Goal: Task Accomplishment & Management: Use online tool/utility

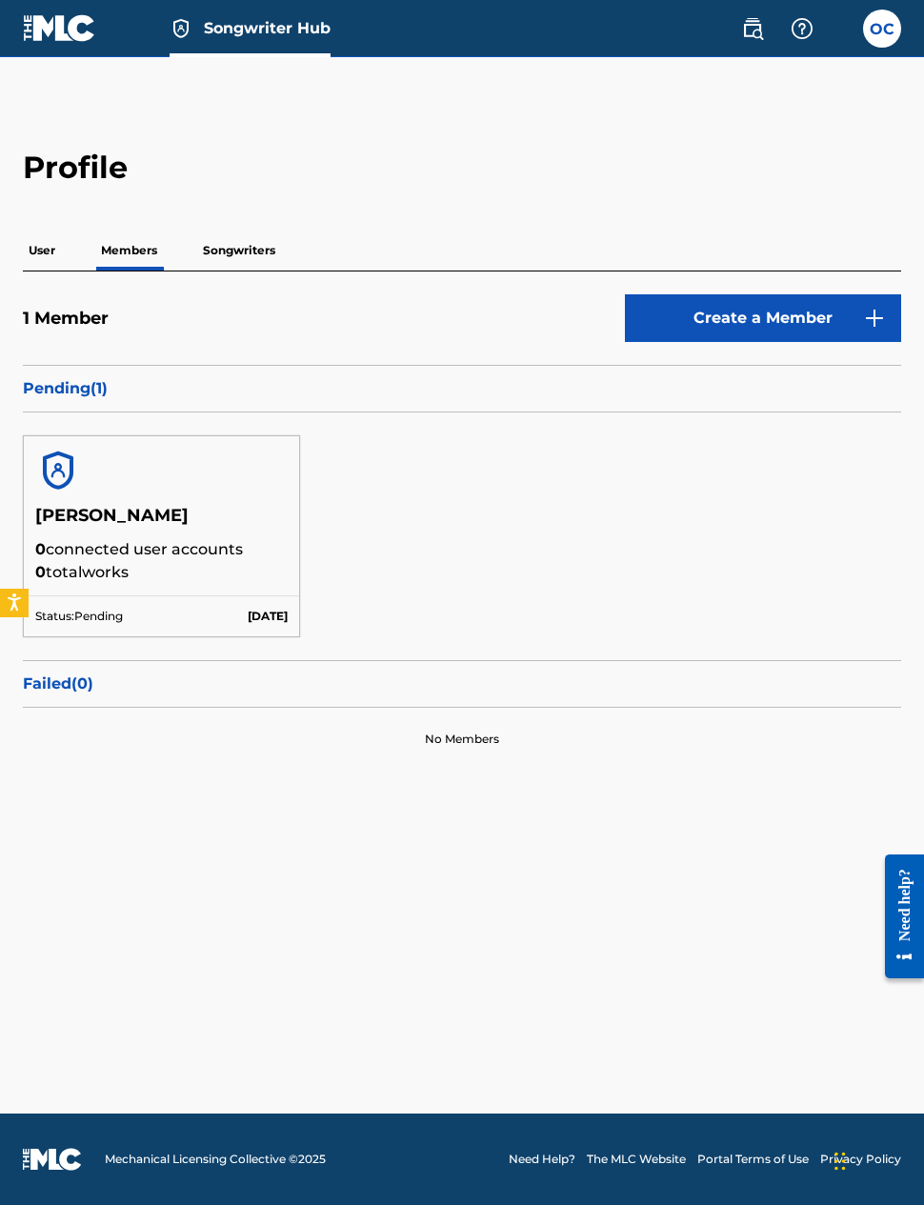
click at [249, 260] on p "Songwriters" at bounding box center [239, 250] width 84 height 40
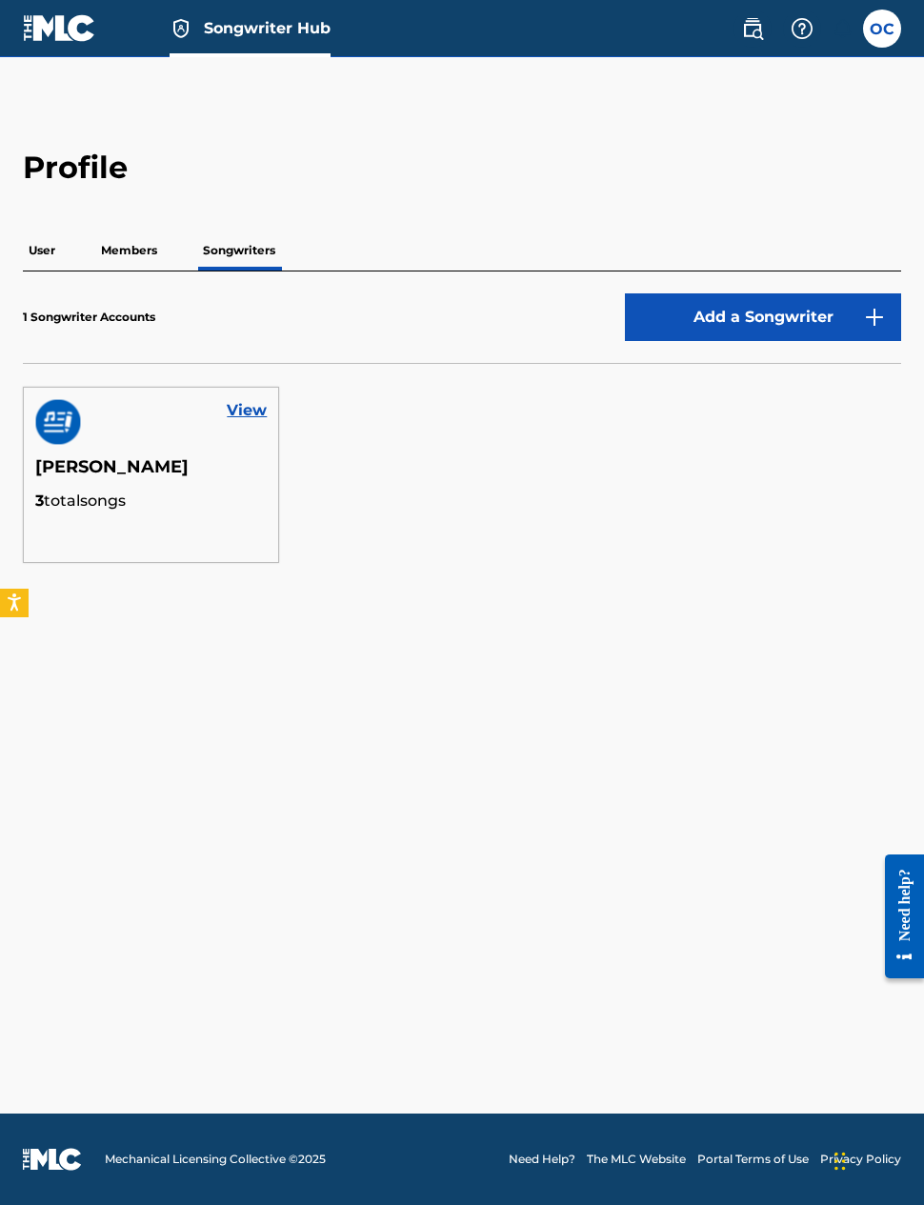
click at [243, 418] on link "View" at bounding box center [247, 410] width 40 height 23
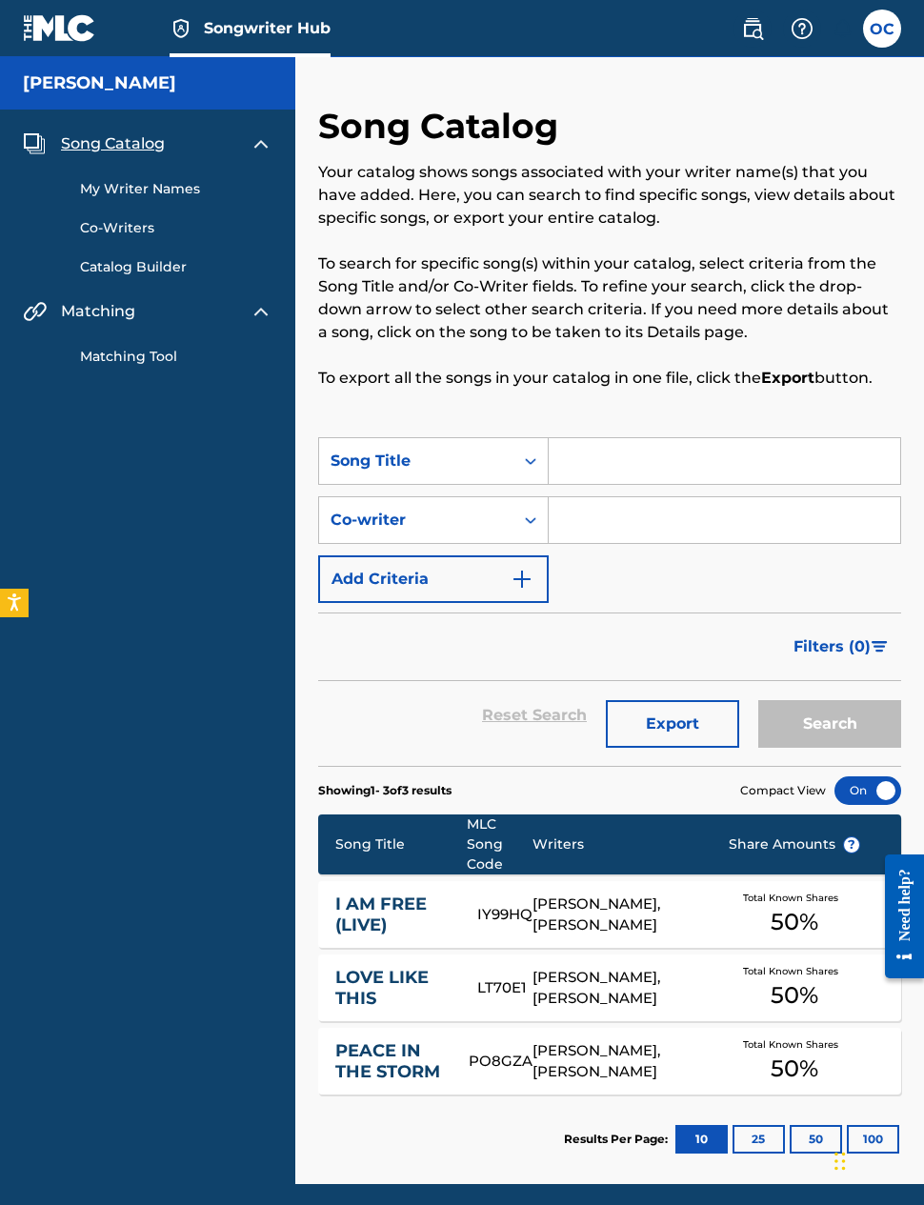
click at [591, 919] on div "OREOLUWA CLARKE, ISREAL DAMMY" at bounding box center [615, 914] width 166 height 43
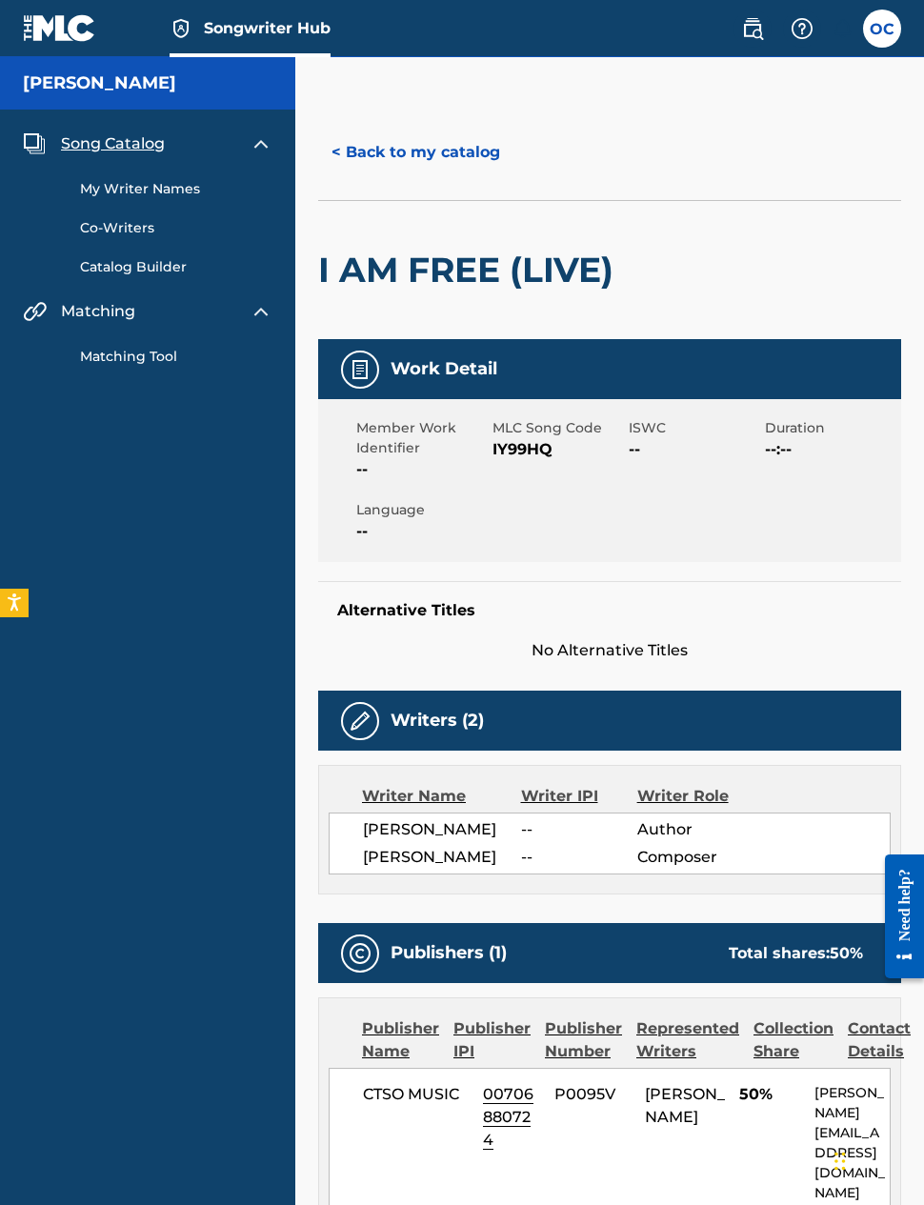
click at [305, 175] on div "< Back to my catalog I AM FREE (LIVE) Work Detail Member Work Identifier -- MLC…" at bounding box center [609, 784] width 629 height 1359
click at [156, 363] on link "Matching Tool" at bounding box center [176, 357] width 192 height 20
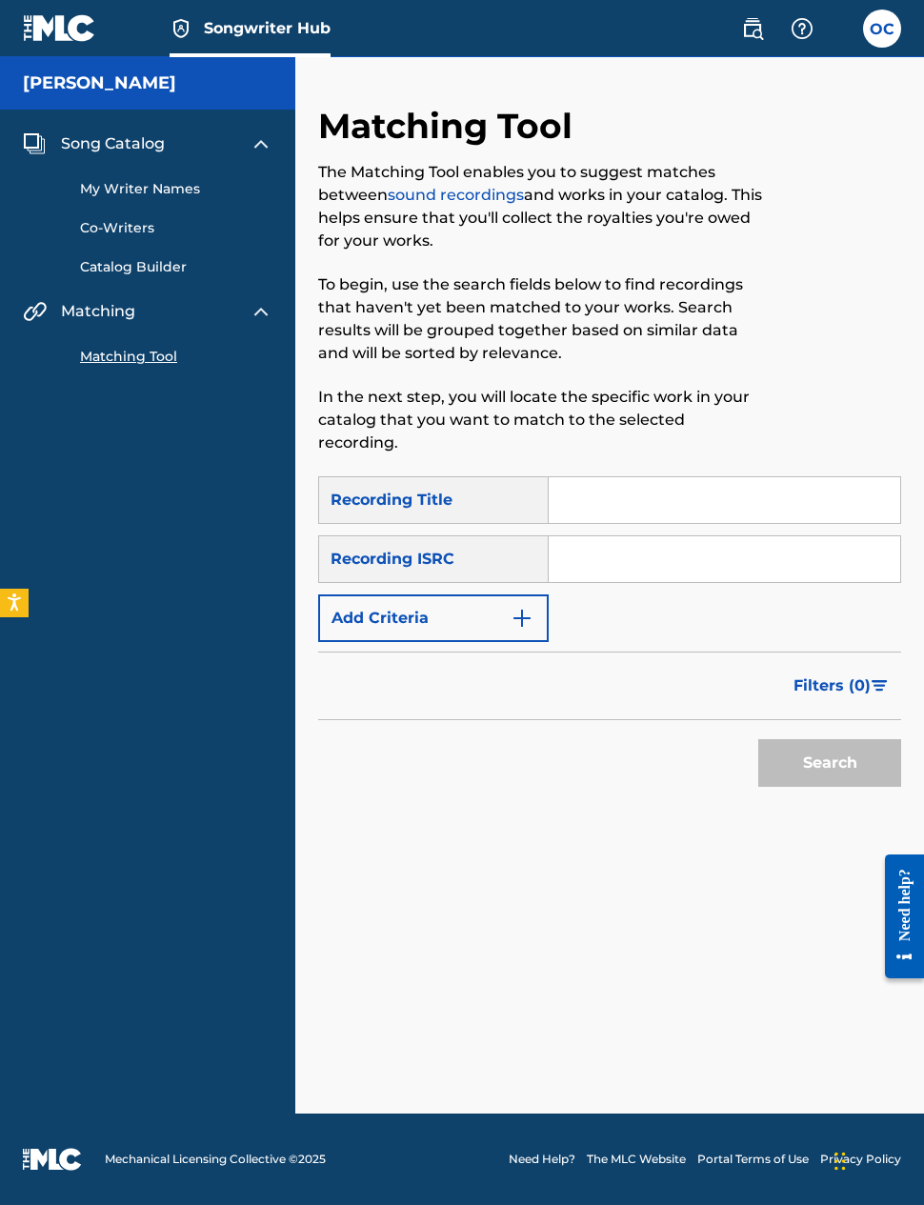
click at [600, 480] on input "Search Form" at bounding box center [724, 500] width 351 height 46
click at [524, 607] on img "Search Form" at bounding box center [522, 618] width 23 height 23
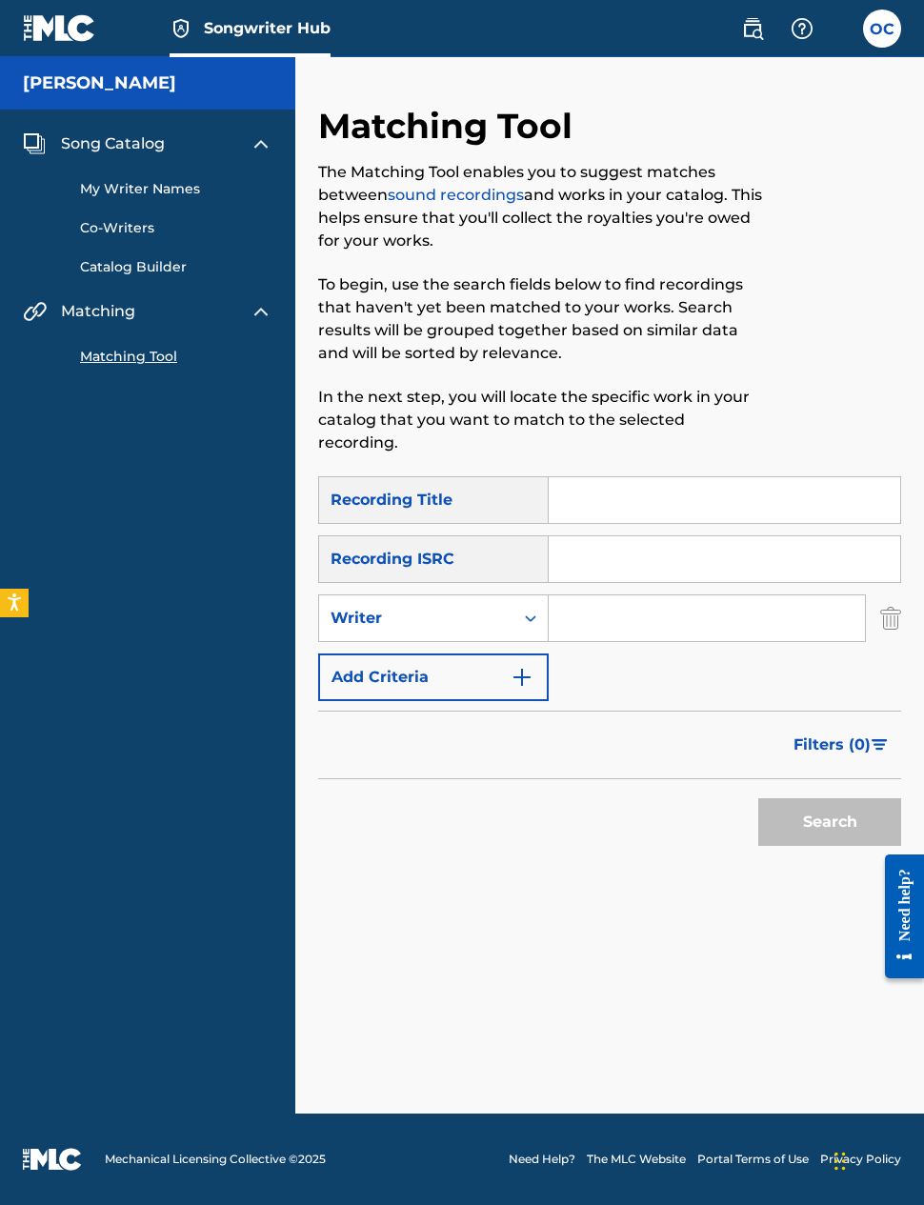
click at [651, 595] on input "Search Form" at bounding box center [707, 618] width 316 height 46
type input "Ore clarke"
click at [822, 799] on button "Search" at bounding box center [829, 822] width 143 height 48
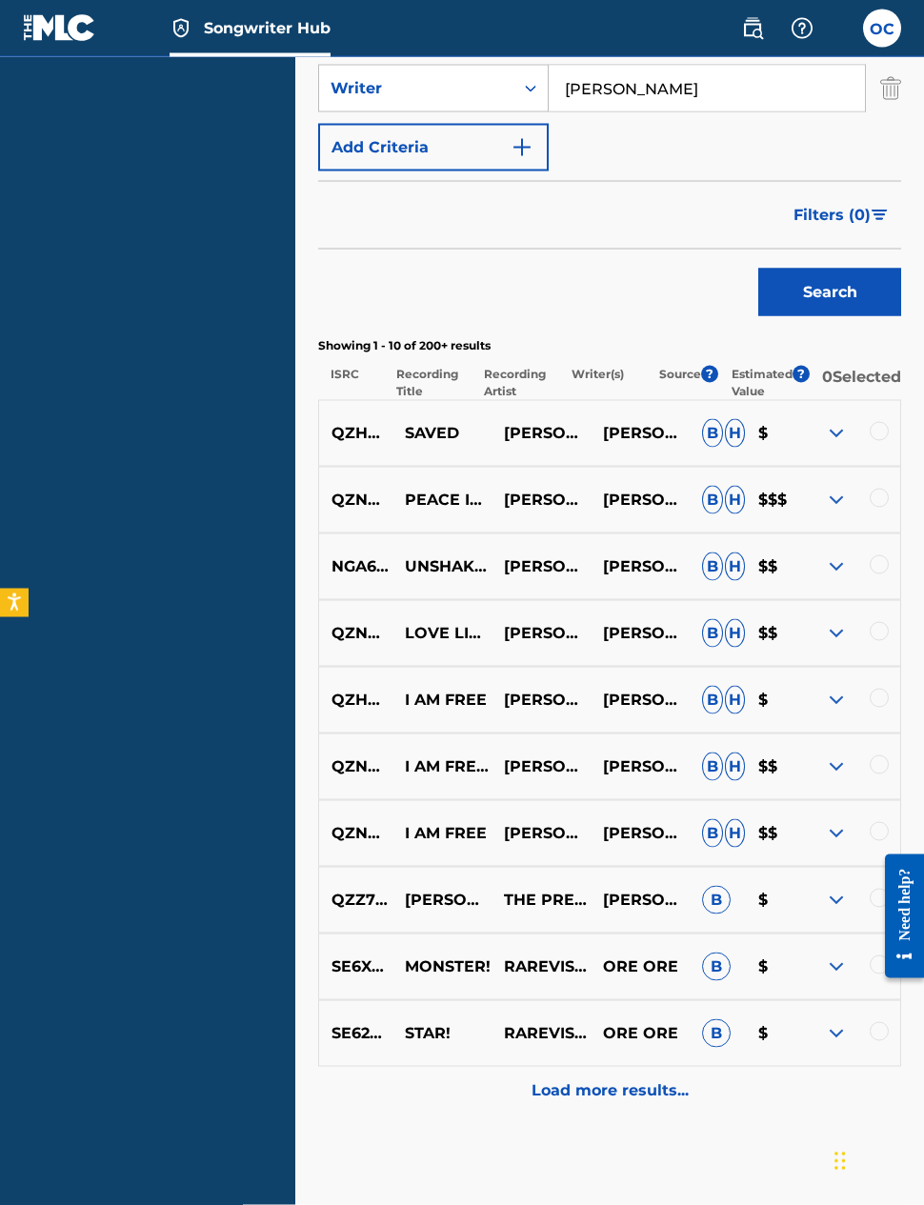
scroll to position [522, 0]
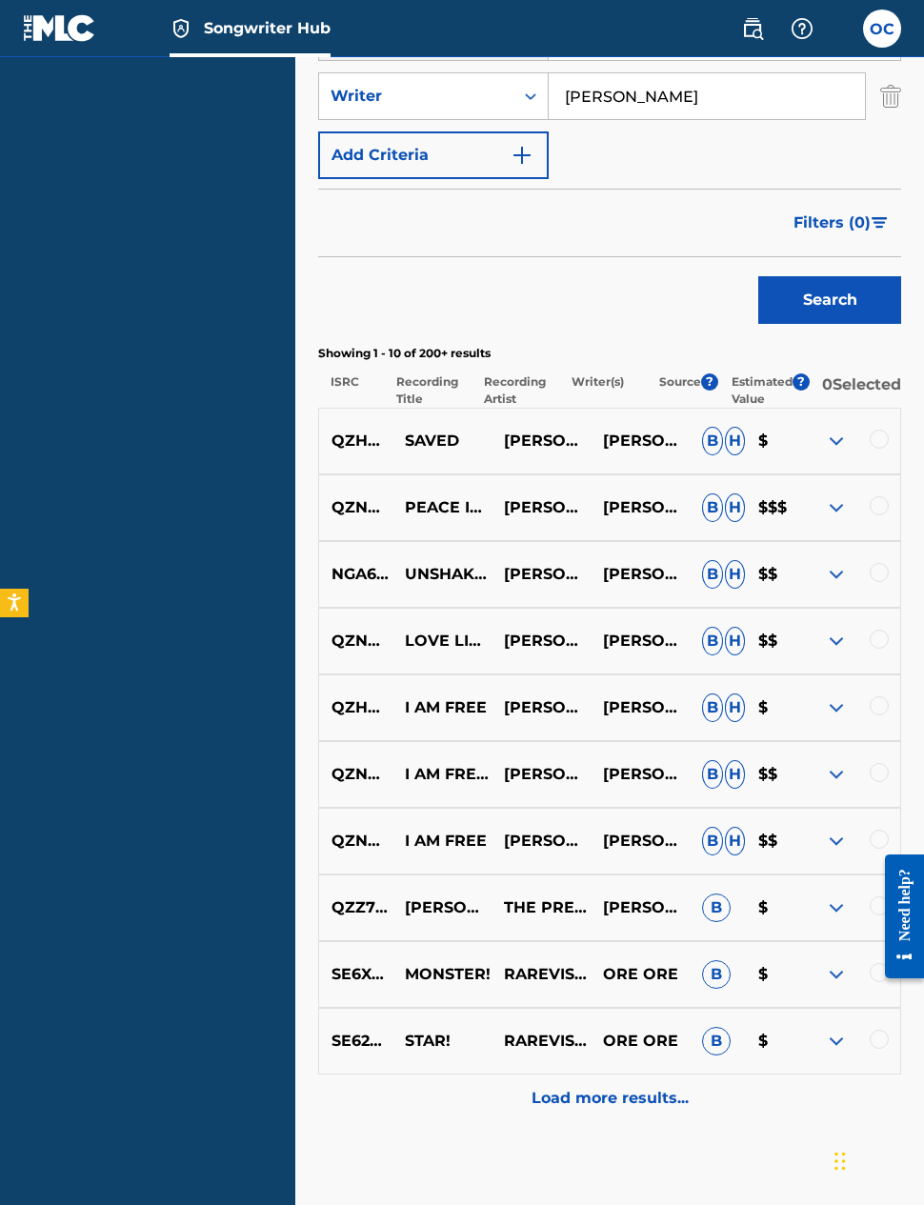
click at [828, 497] on img at bounding box center [836, 507] width 23 height 23
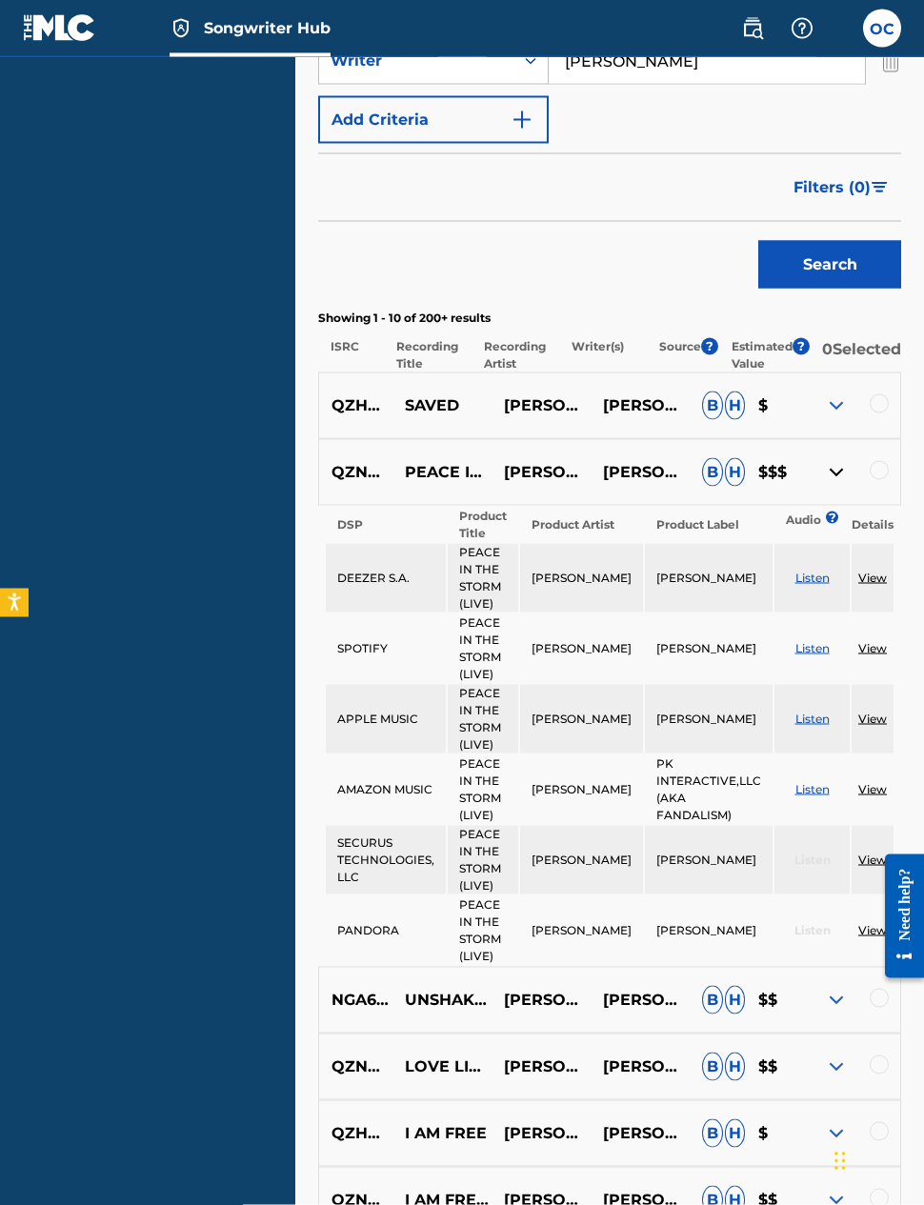
scroll to position [558, 0]
click at [771, 460] on p "$$$" at bounding box center [773, 471] width 56 height 23
click at [775, 460] on p "$$$" at bounding box center [773, 471] width 56 height 23
click at [834, 460] on img at bounding box center [836, 471] width 23 height 23
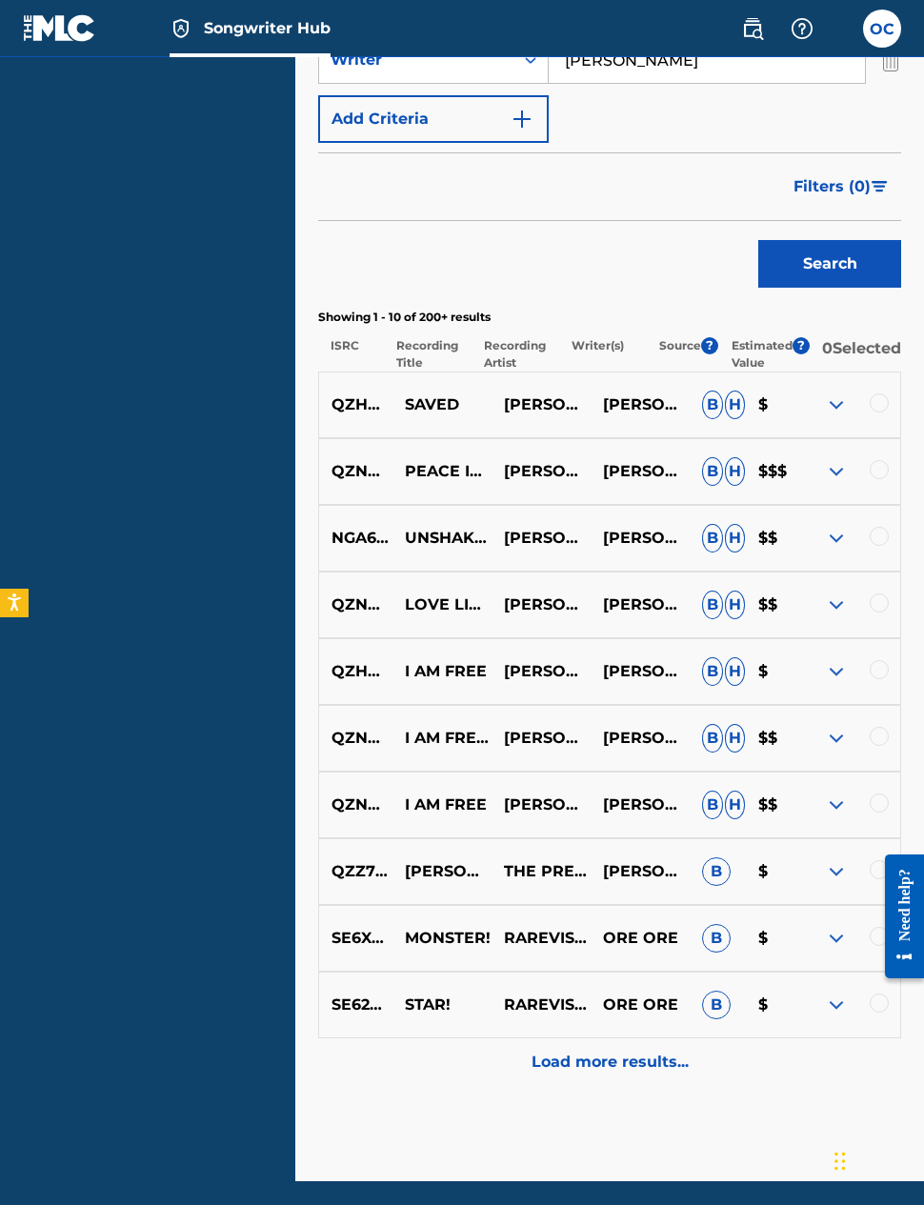
scroll to position [538, 0]
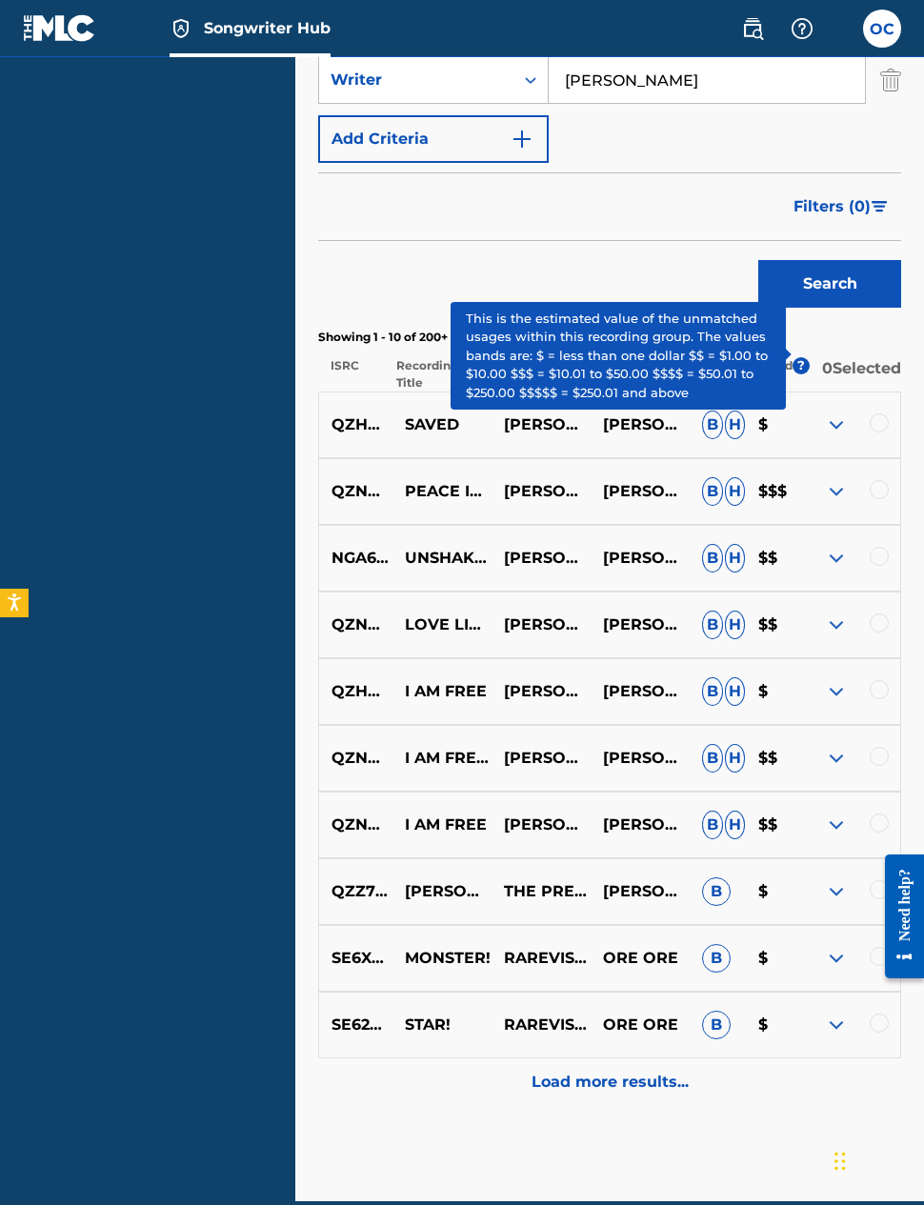
click at [800, 357] on span "?" at bounding box center [800, 365] width 17 height 17
click at [833, 490] on img at bounding box center [836, 491] width 23 height 23
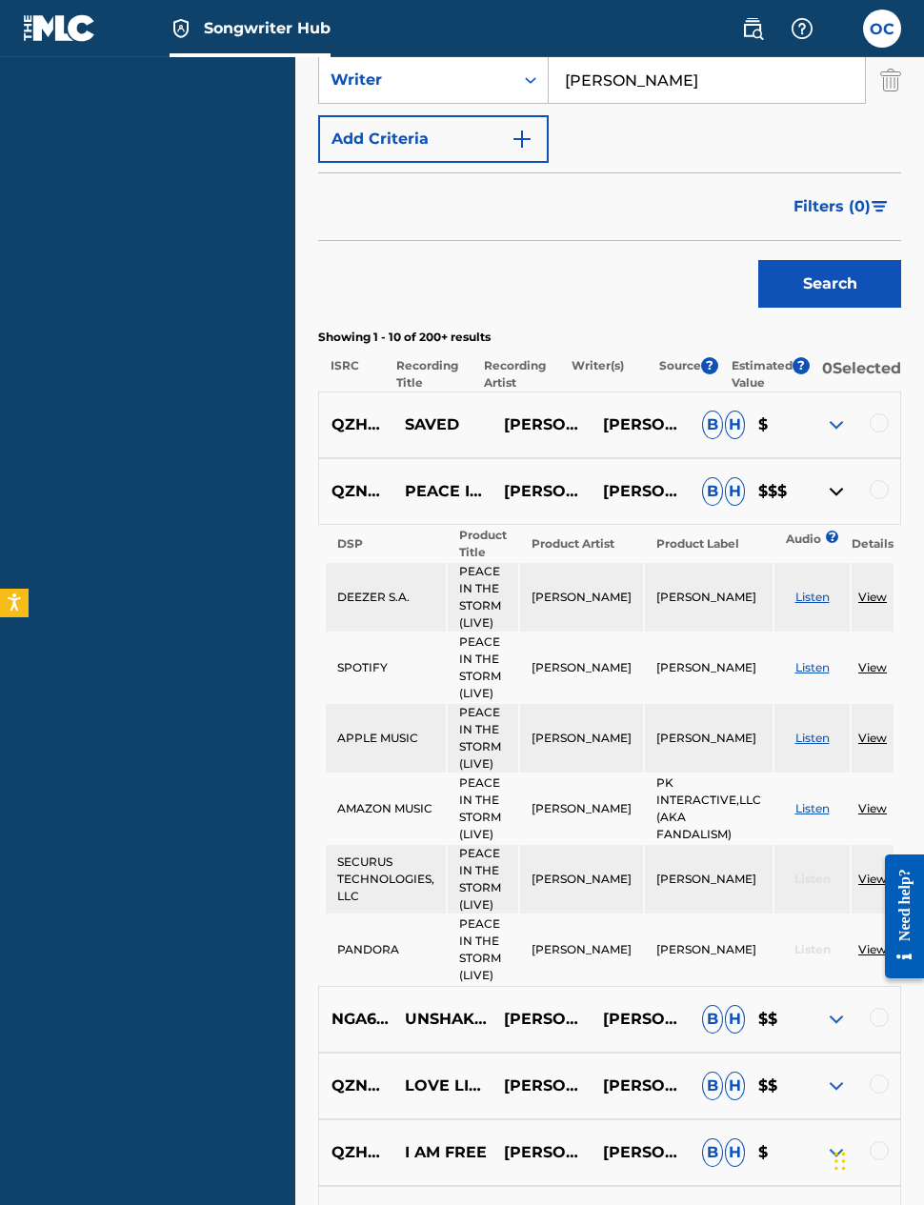
click at [826, 485] on img at bounding box center [836, 491] width 23 height 23
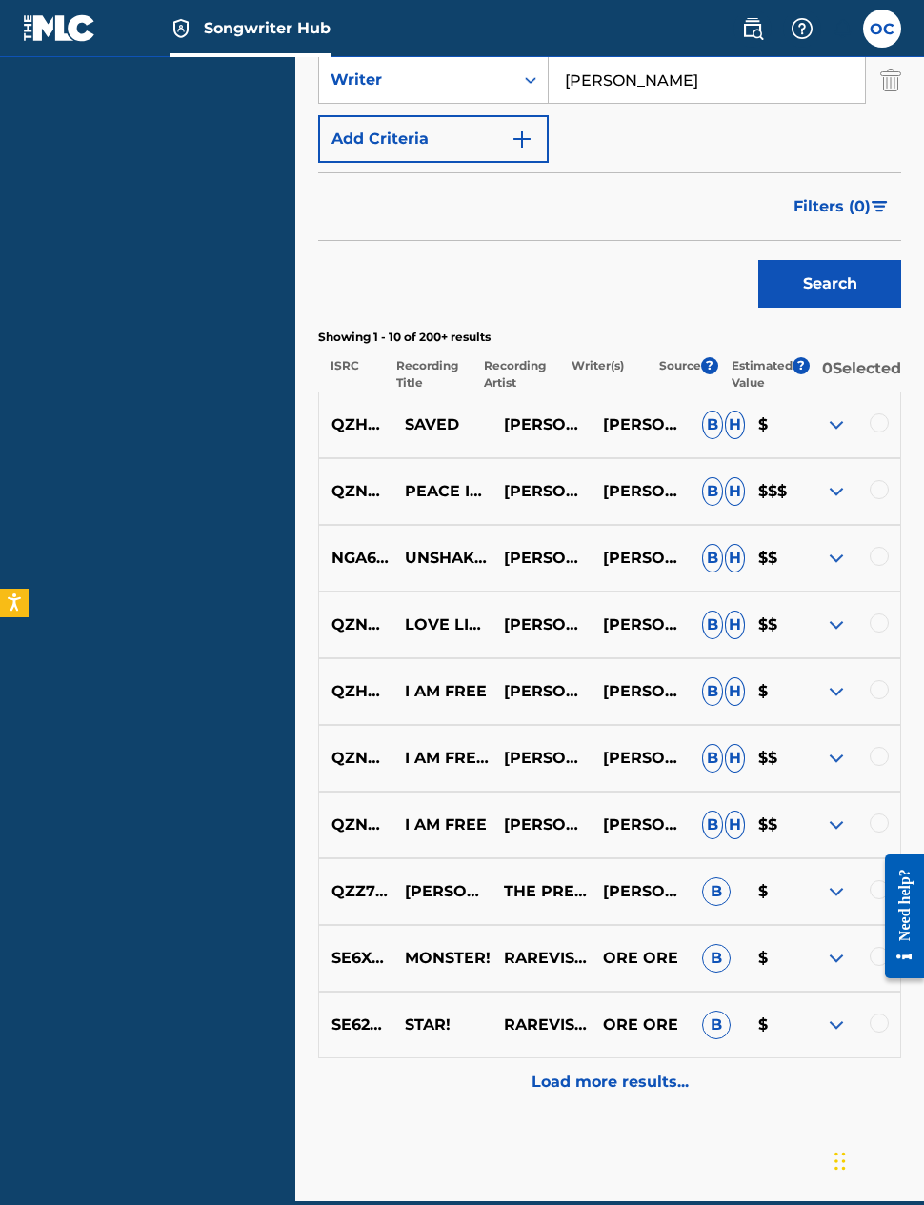
click at [826, 415] on img at bounding box center [836, 424] width 23 height 23
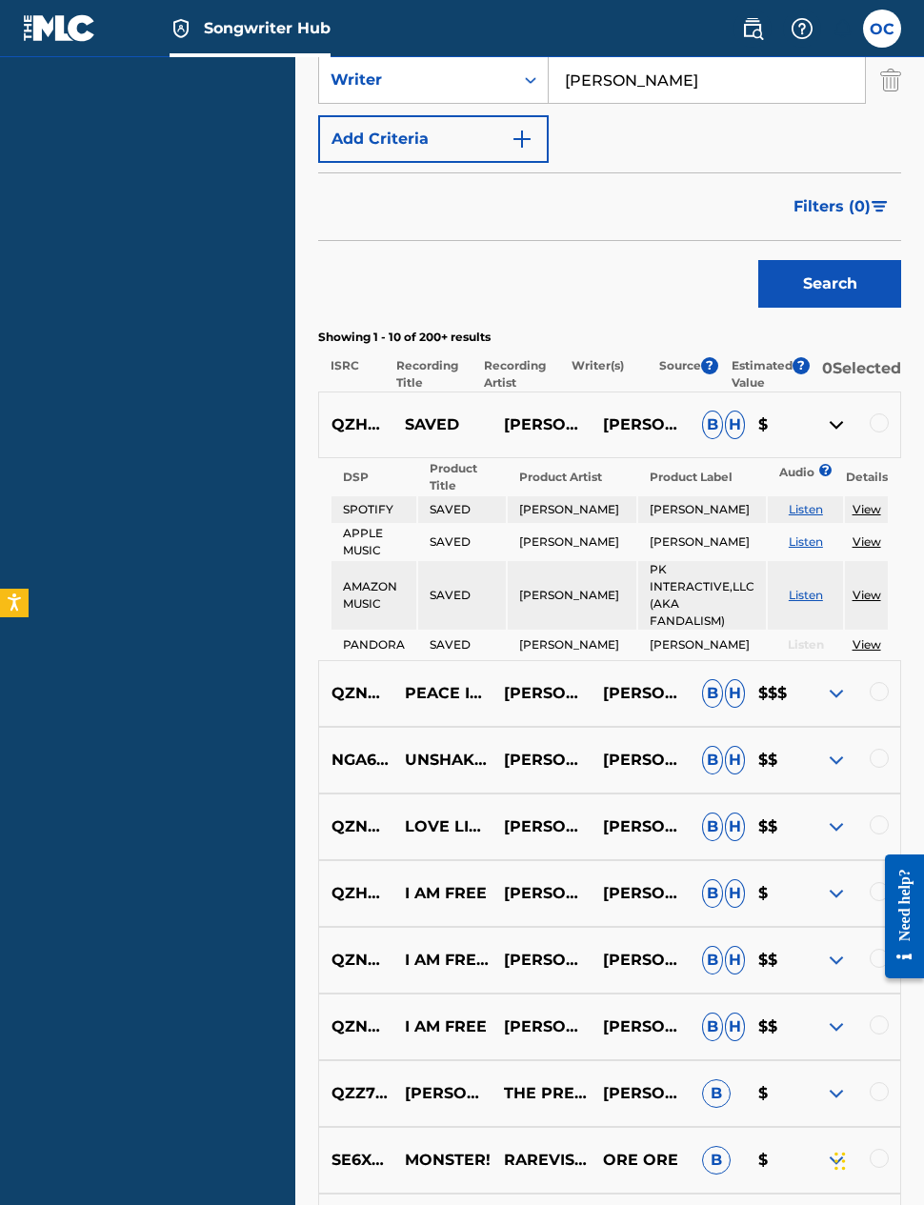
click at [841, 418] on img at bounding box center [836, 424] width 23 height 23
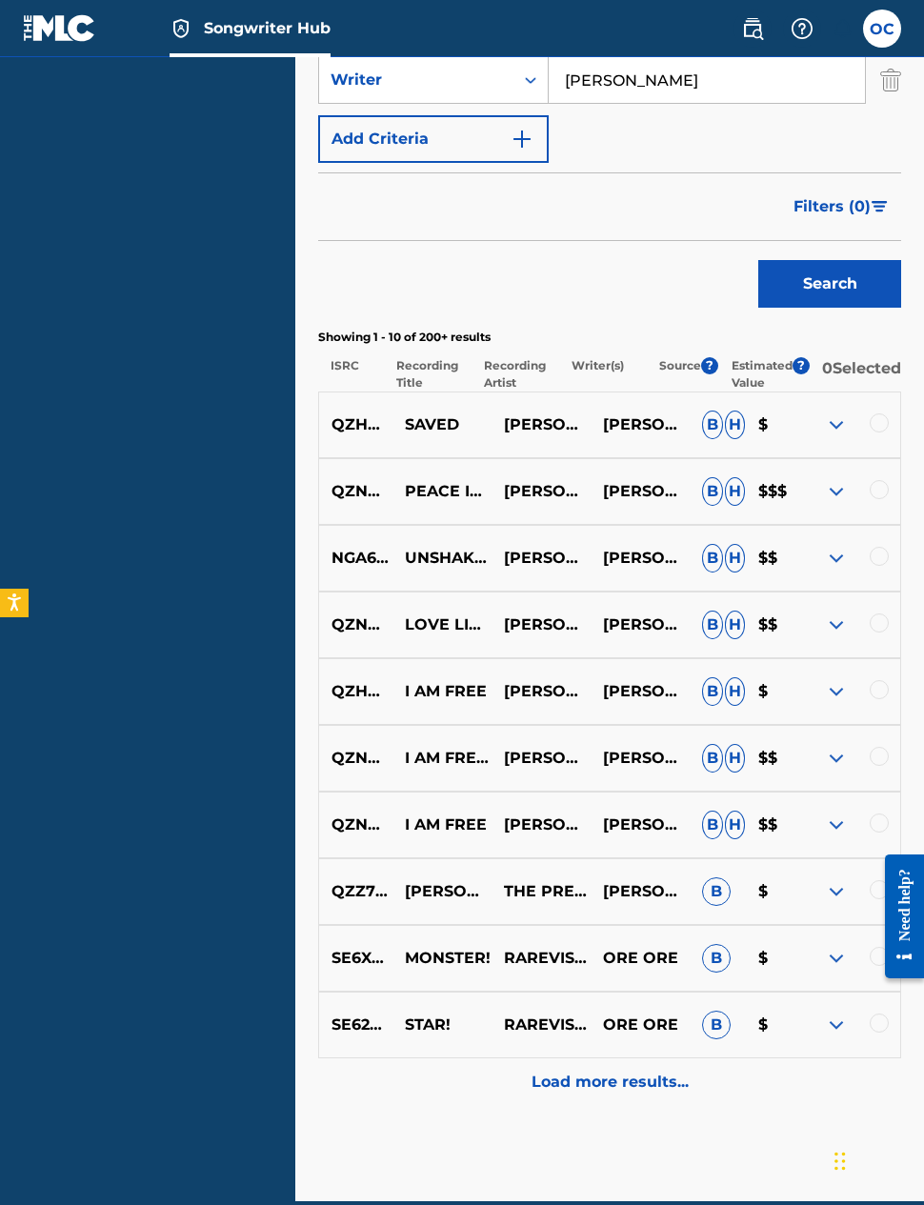
click at [315, 628] on div "Matching Tool The Matching Tool enables you to suggest matches between sound re…" at bounding box center [609, 384] width 629 height 1634
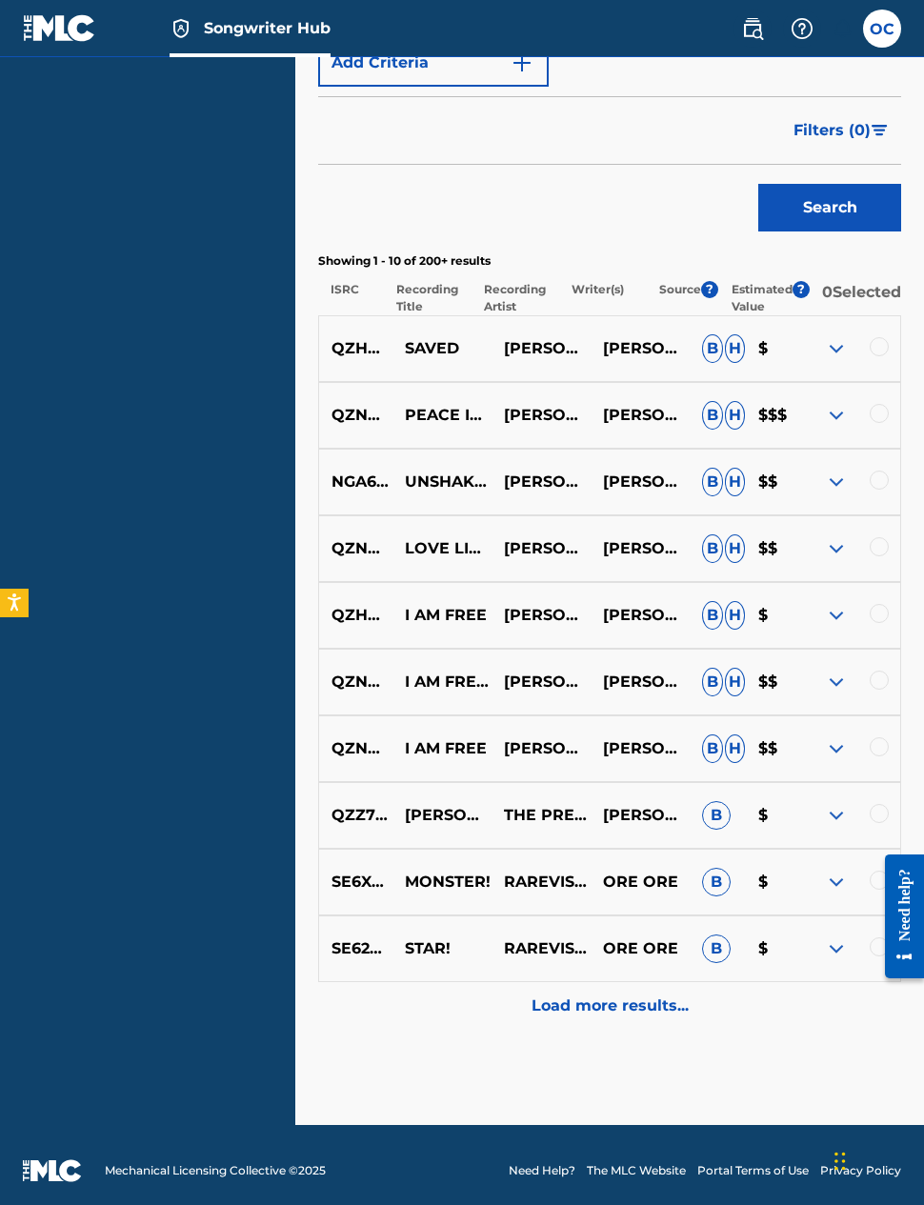
click at [364, 545] on p "QZNWV2262463" at bounding box center [355, 548] width 73 height 23
click at [350, 537] on p "QZNWV2262463" at bounding box center [355, 548] width 73 height 23
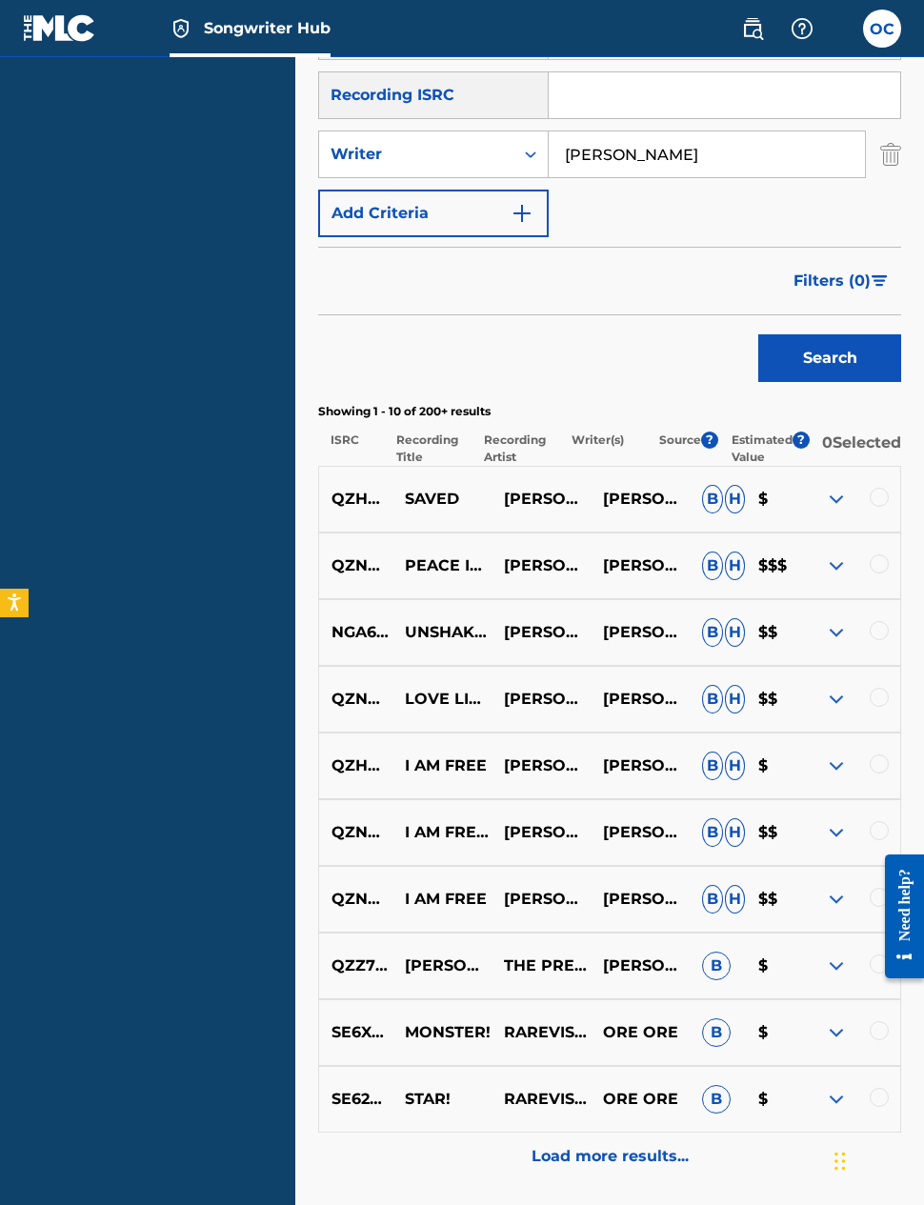
scroll to position [462, 0]
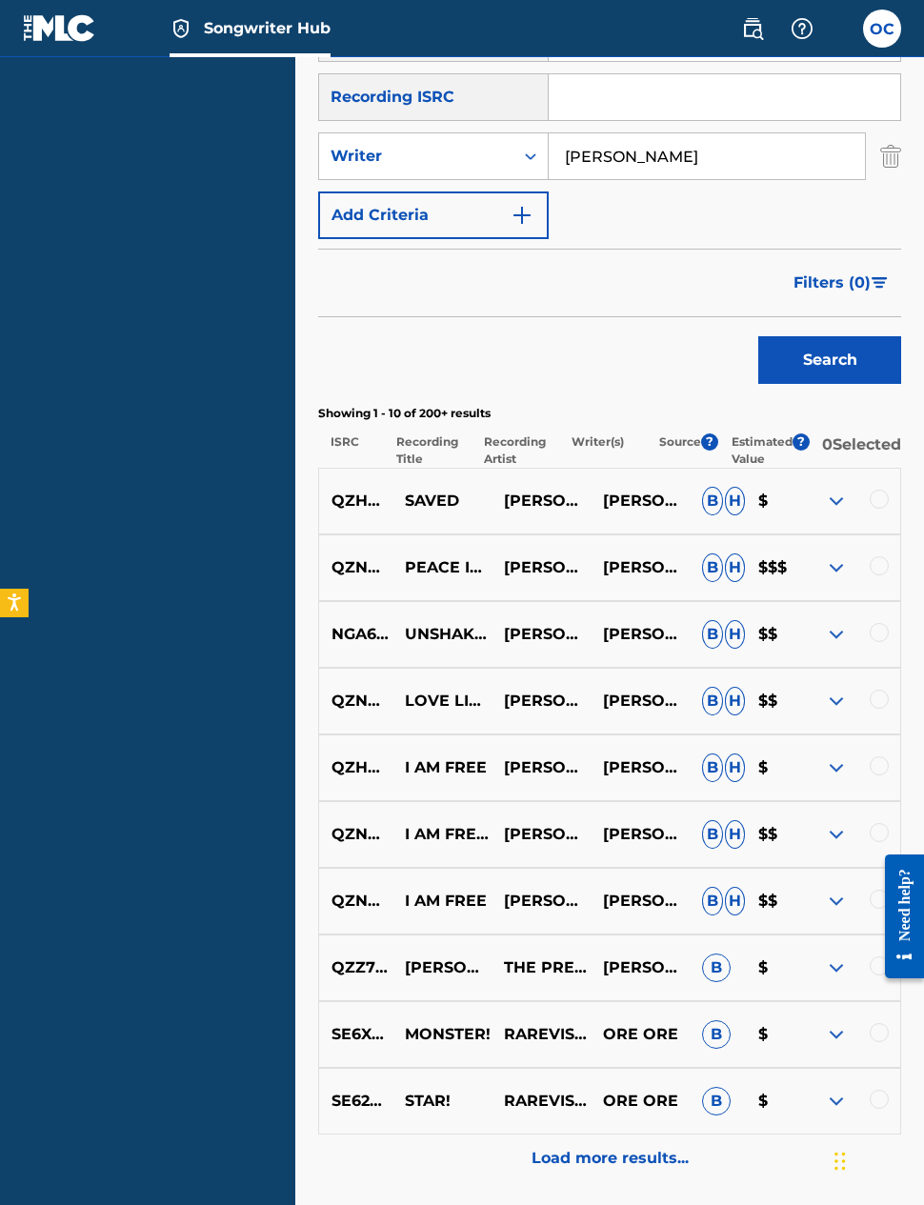
click at [833, 495] on img at bounding box center [836, 501] width 23 height 23
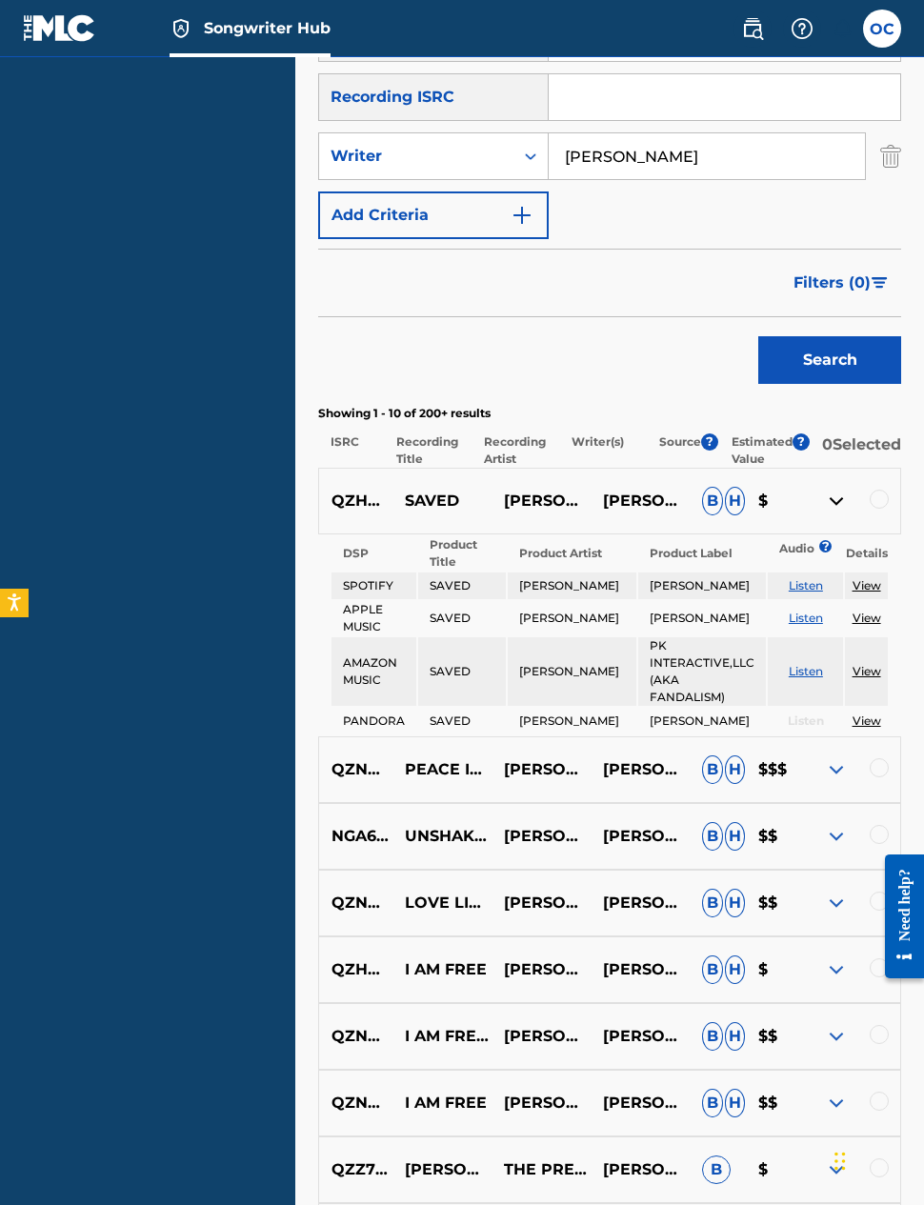
click at [587, 490] on p "ORE CLARKE" at bounding box center [540, 501] width 99 height 23
click at [671, 493] on p "ORE CLARKE" at bounding box center [640, 501] width 99 height 23
click at [552, 490] on p "ORE CLARKE" at bounding box center [540, 501] width 99 height 23
click at [657, 490] on p "ORE CLARKE" at bounding box center [640, 501] width 99 height 23
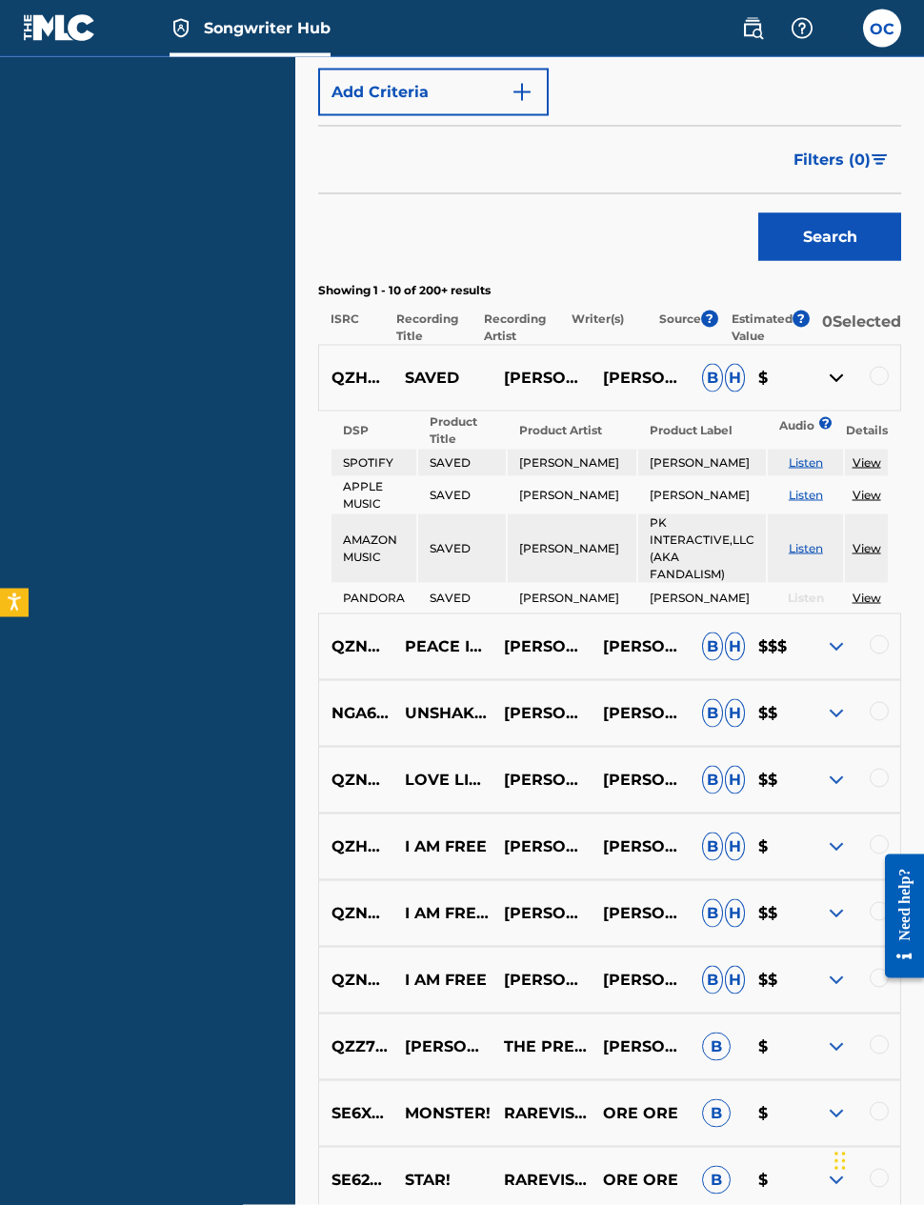
scroll to position [586, 0]
click at [823, 386] on div "QZHNB2395288 SAVED ORE CLARKE ORE CLARKE B H $" at bounding box center [609, 377] width 583 height 67
click at [838, 366] on img at bounding box center [836, 377] width 23 height 23
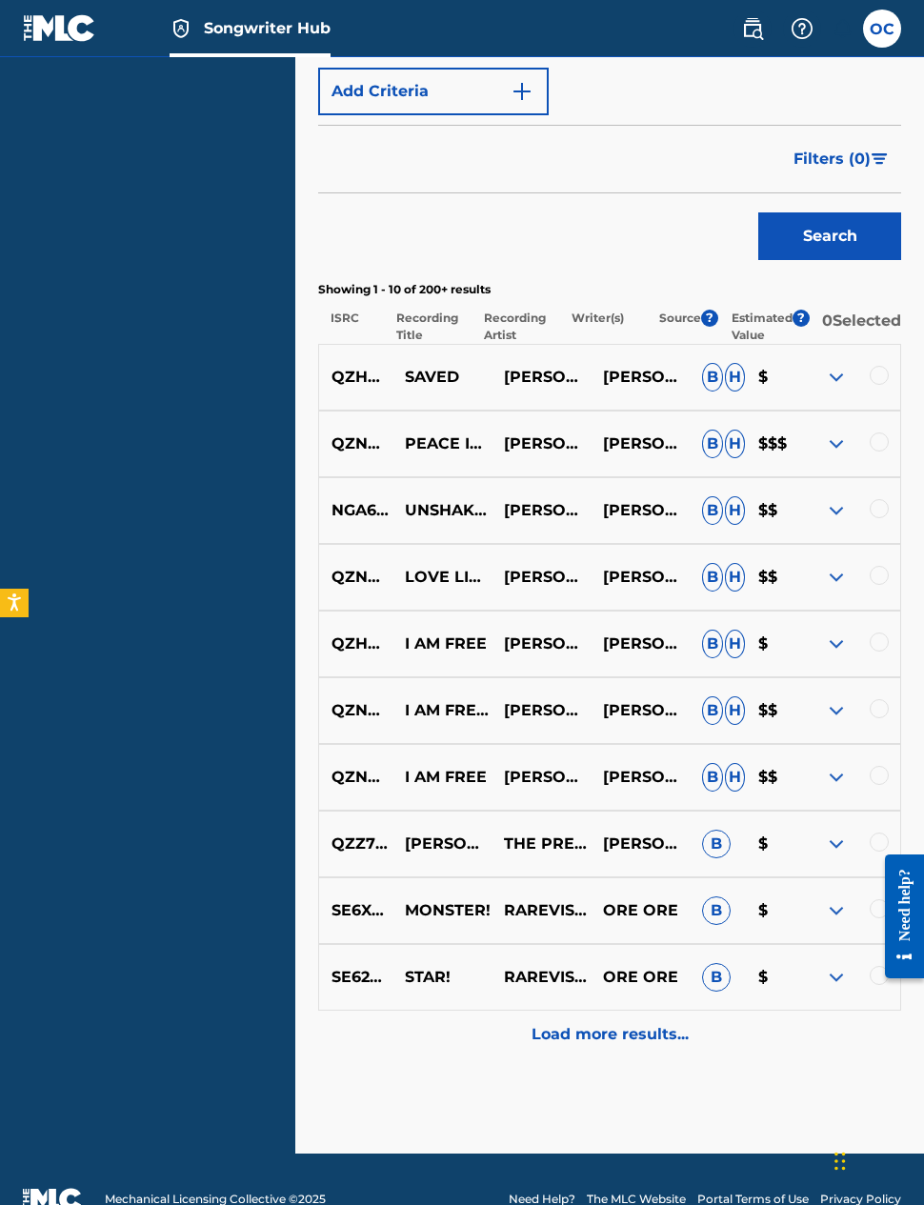
scroll to position [538, 0]
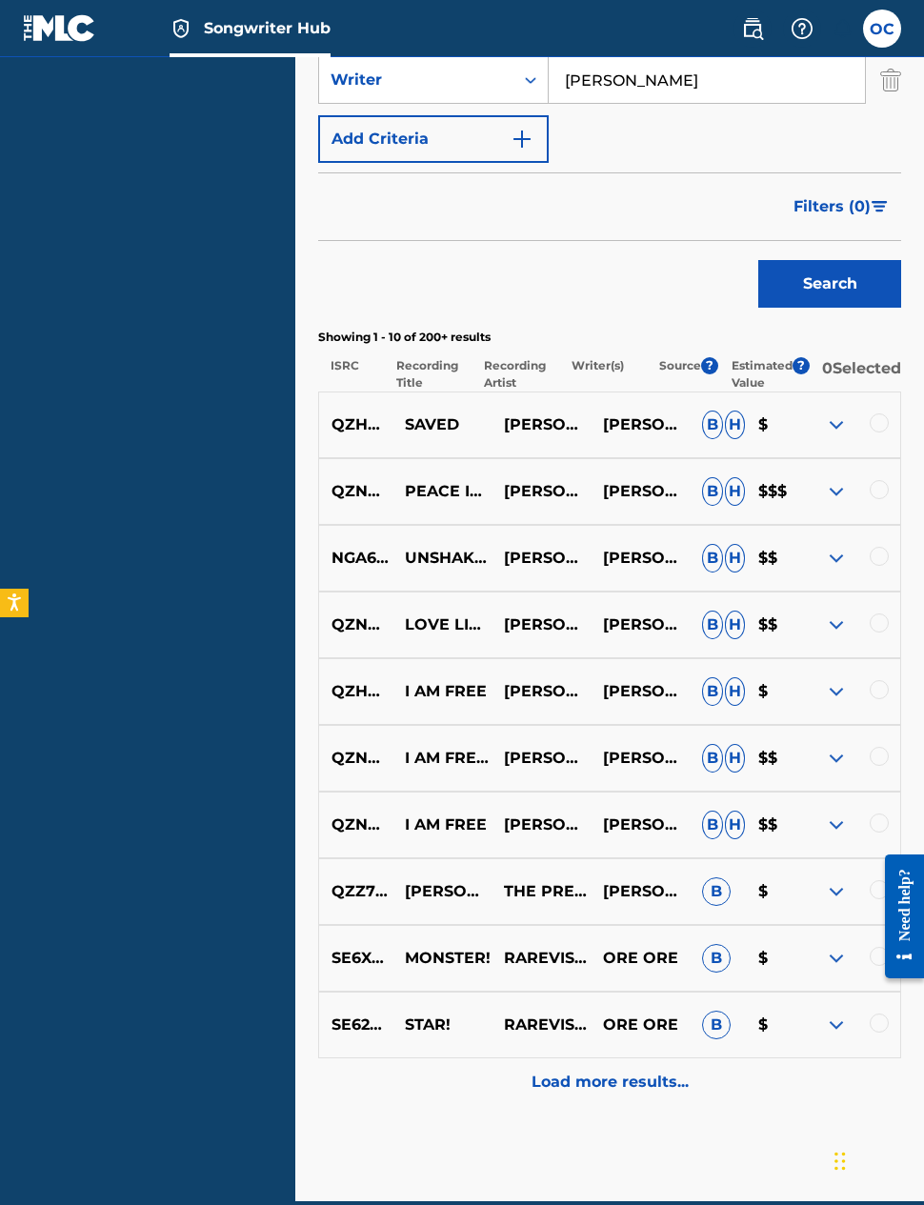
click at [835, 418] on img at bounding box center [836, 424] width 23 height 23
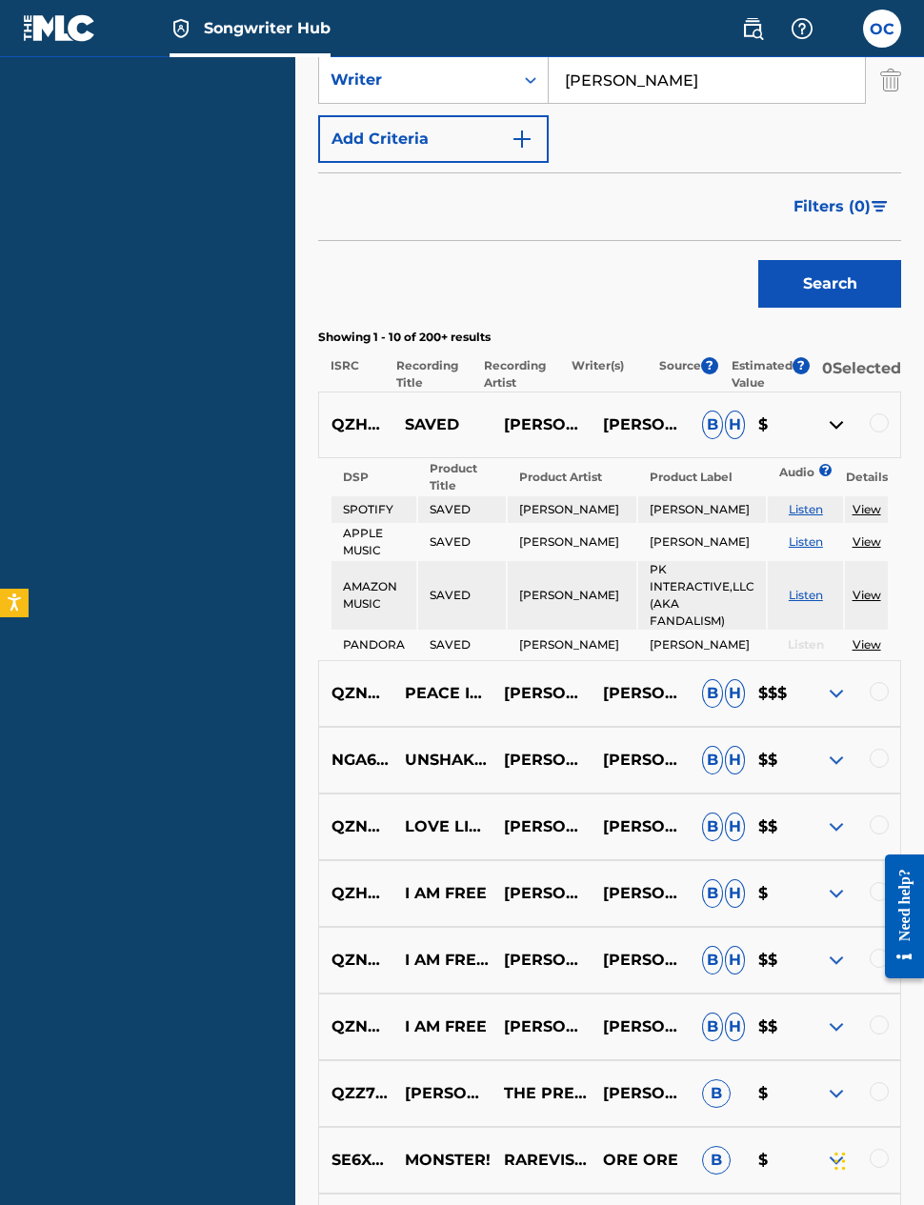
click at [833, 413] on img at bounding box center [836, 424] width 23 height 23
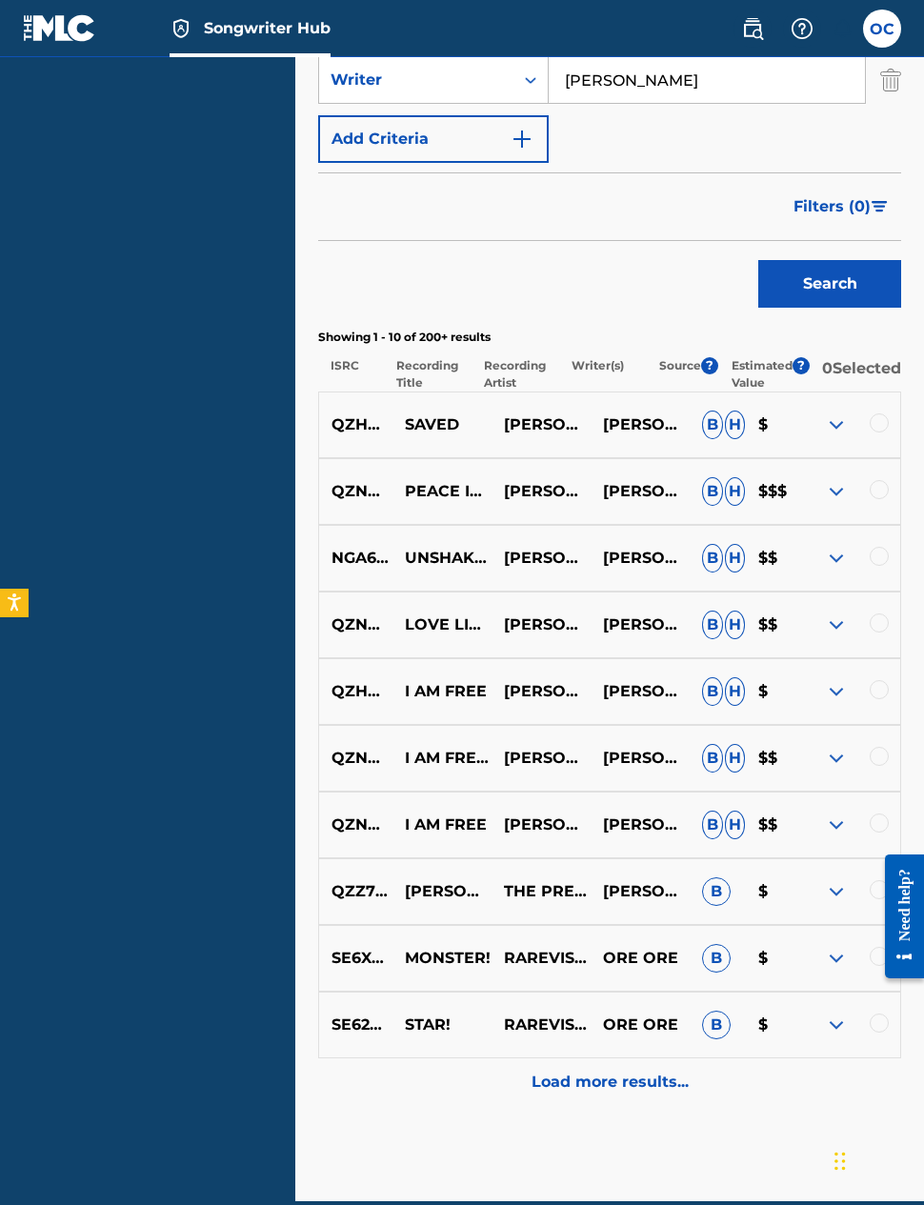
scroll to position [614, 0]
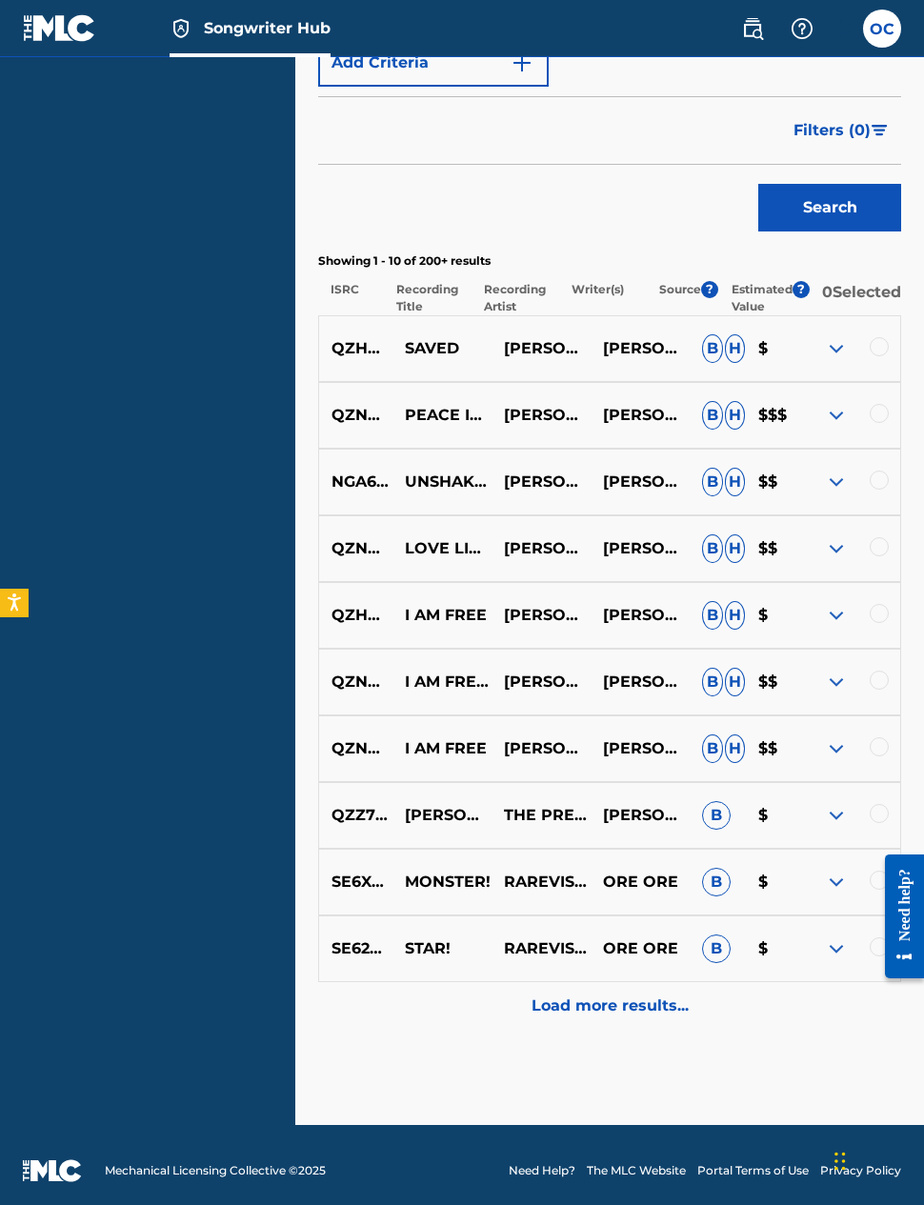
click at [842, 737] on img at bounding box center [836, 748] width 23 height 23
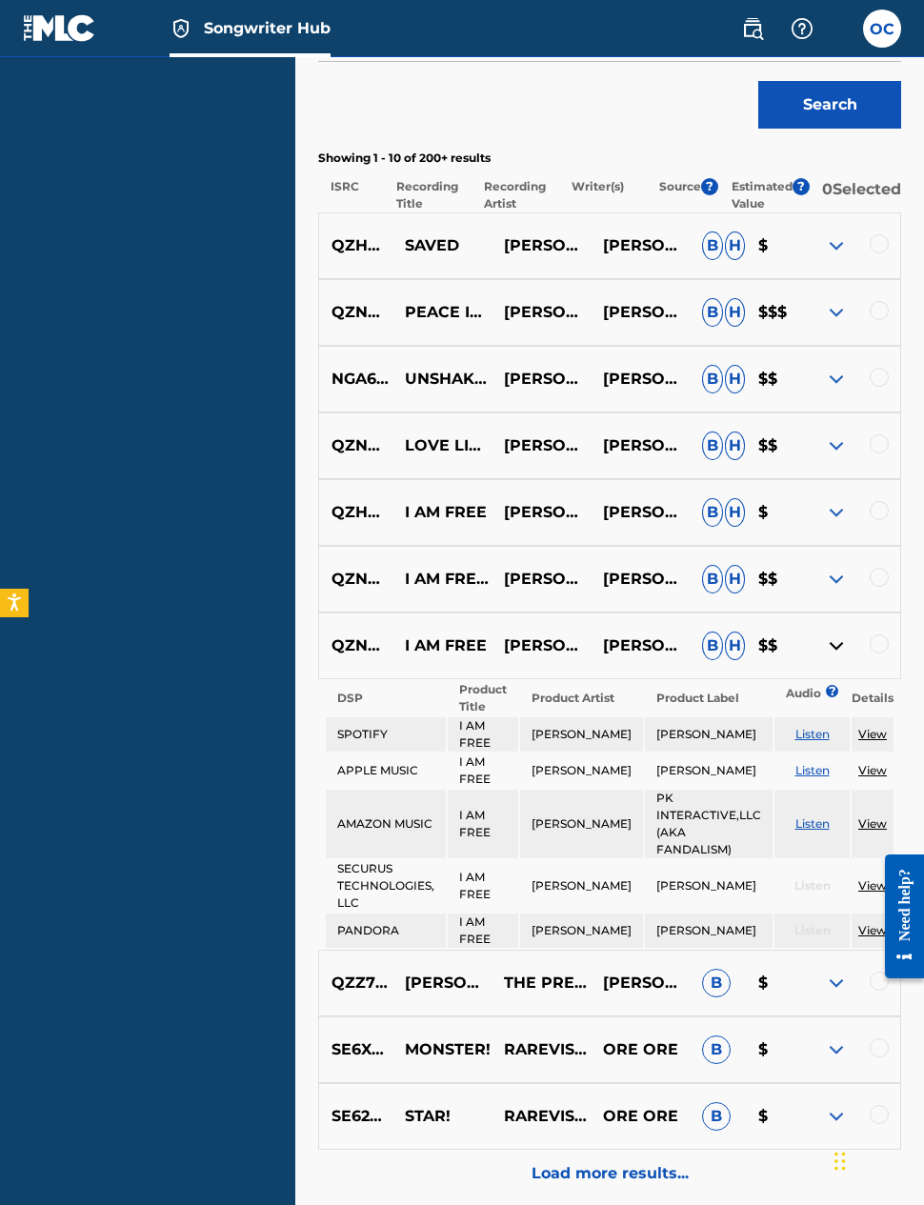
scroll to position [715, 0]
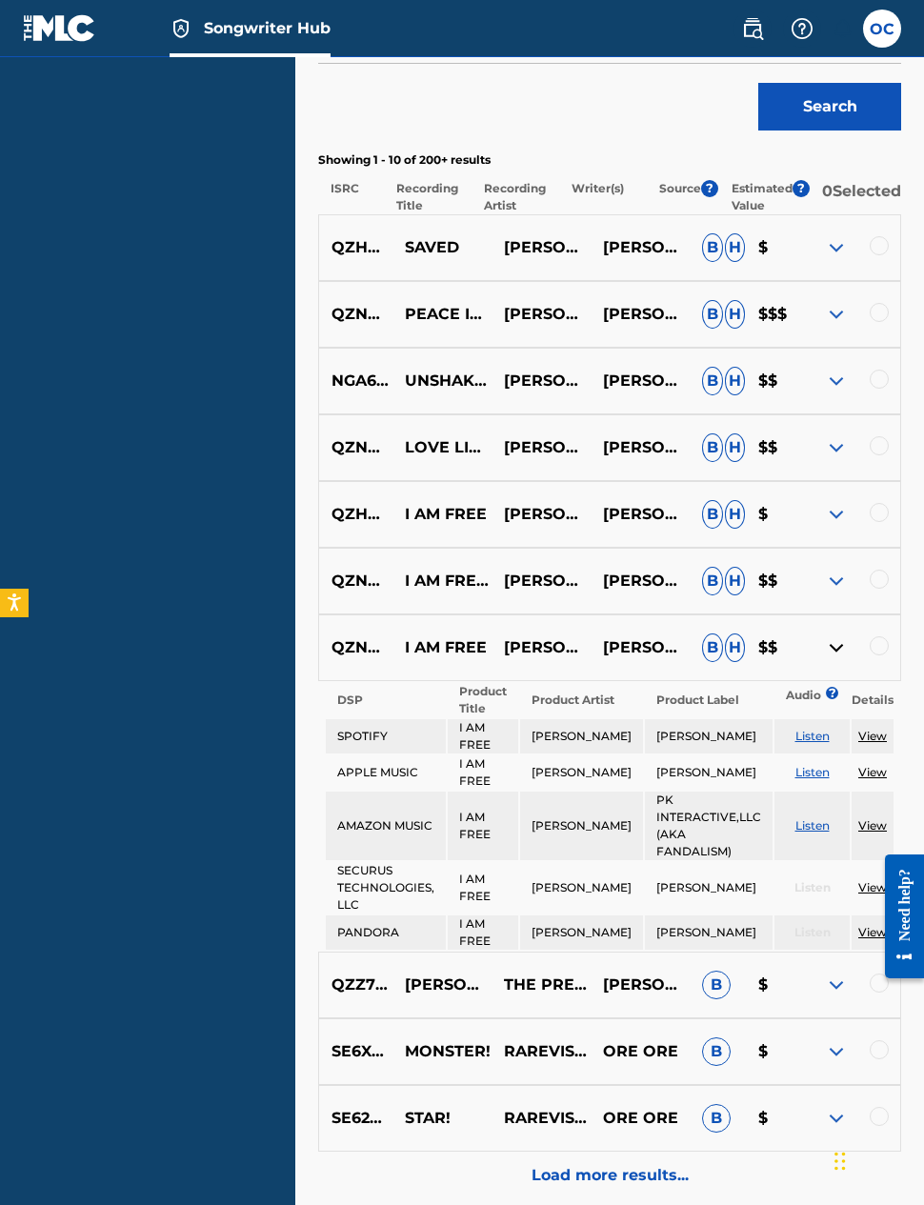
click at [832, 638] on img at bounding box center [836, 647] width 23 height 23
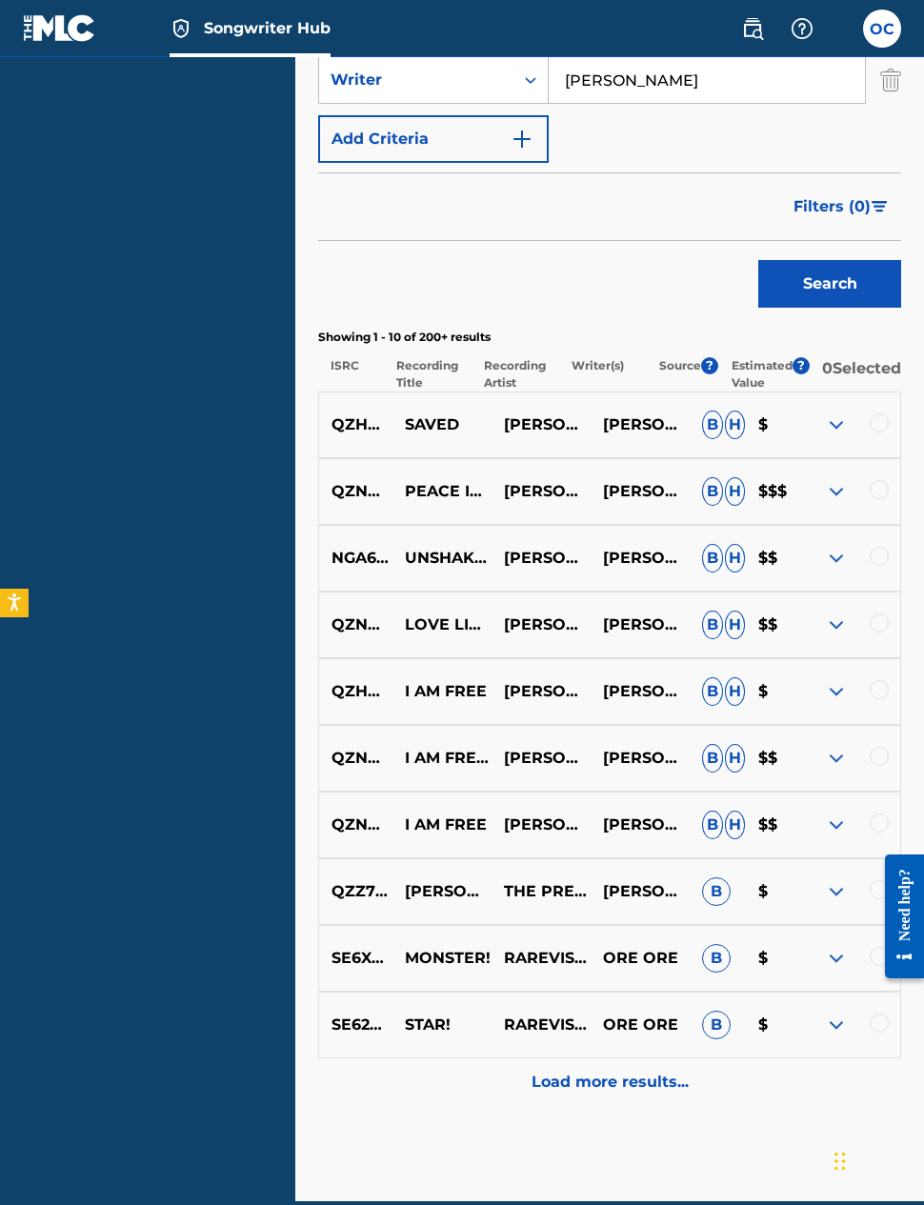
click at [840, 881] on img at bounding box center [836, 891] width 23 height 23
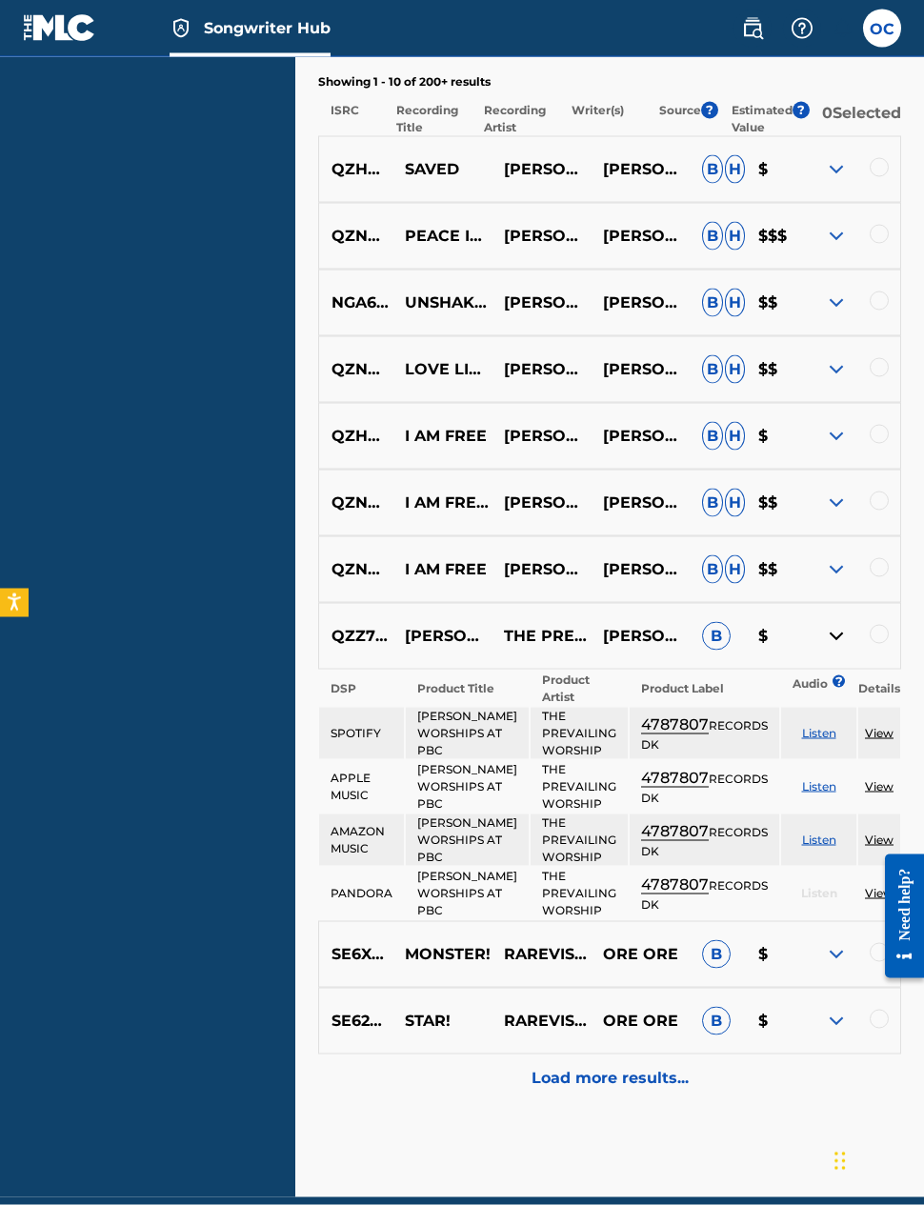
scroll to position [803, 0]
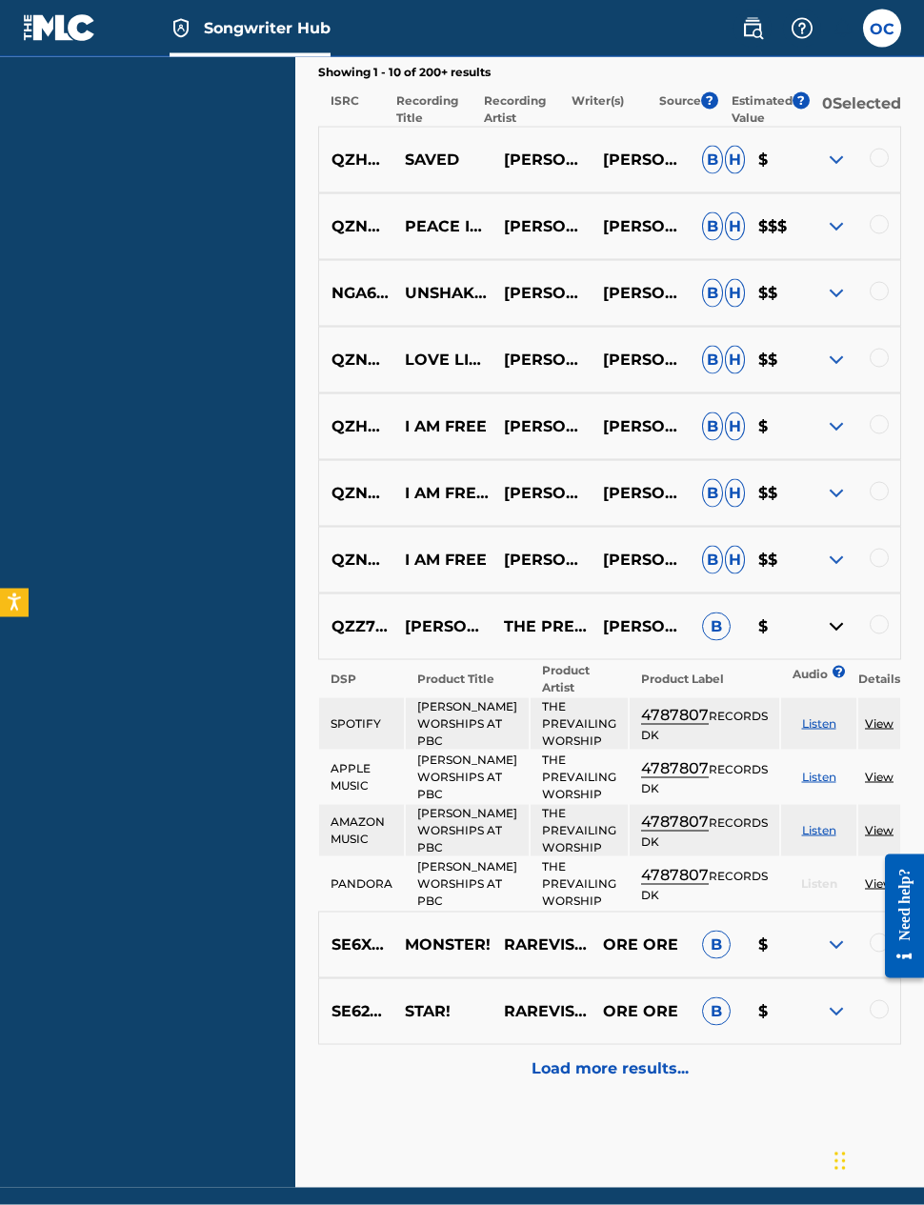
click at [832, 615] on img at bounding box center [836, 626] width 23 height 23
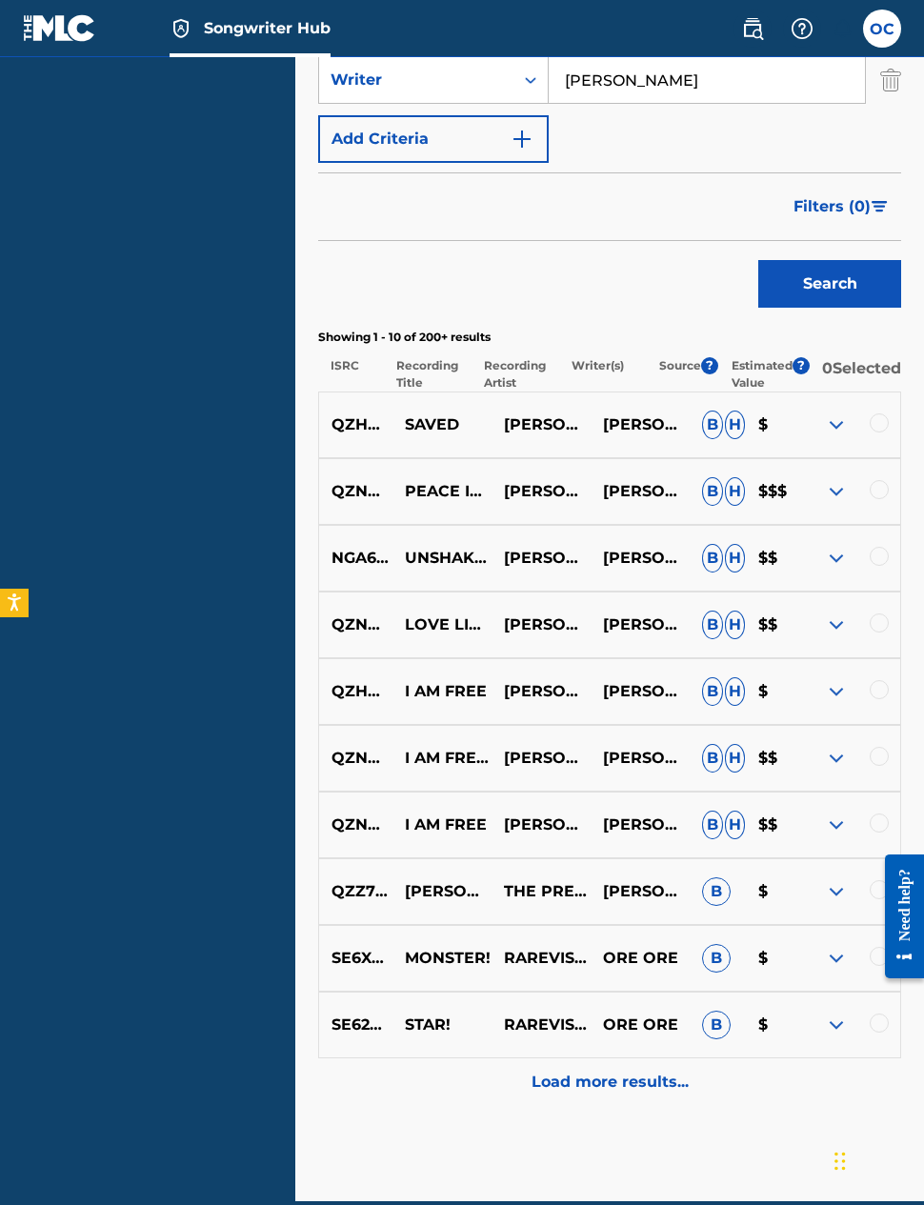
scroll to position [457, 0]
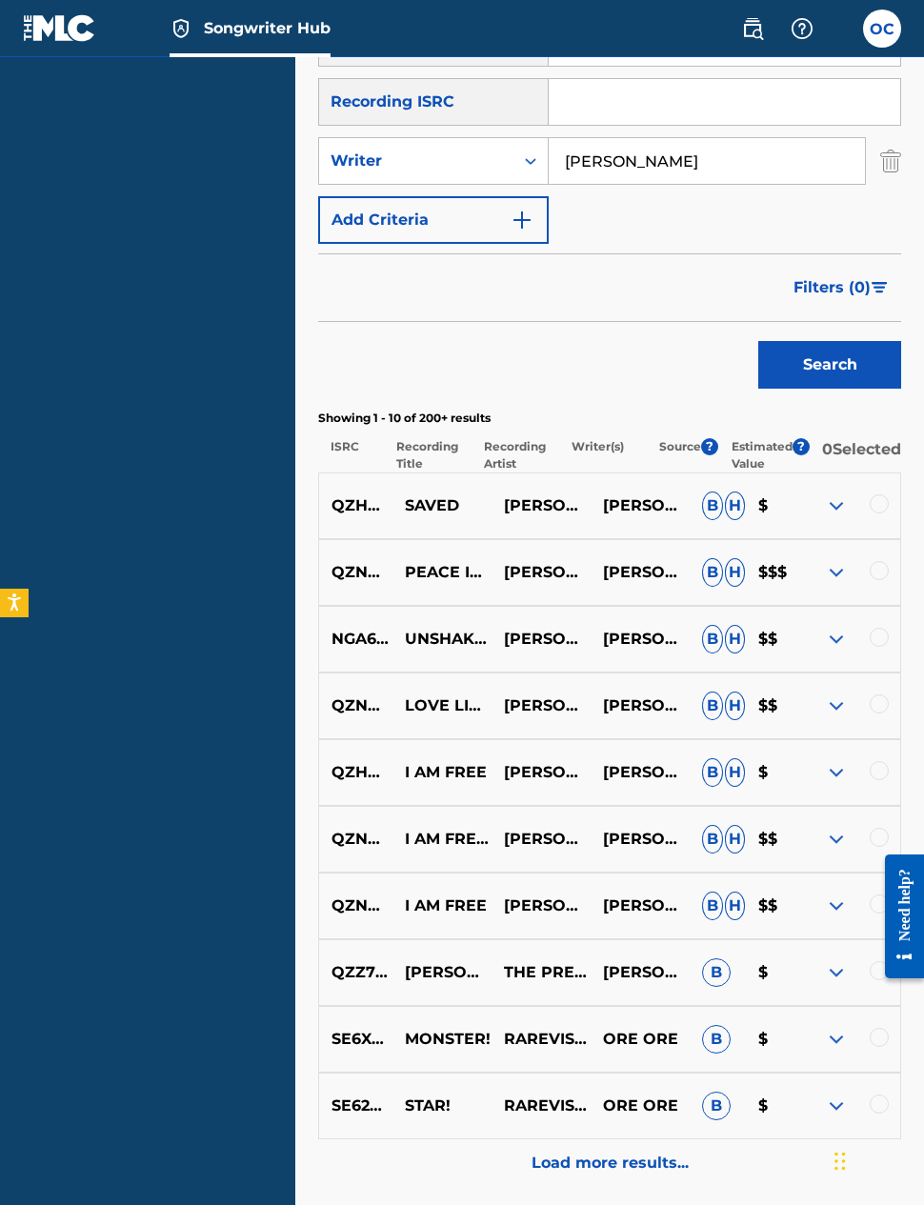
click at [715, 438] on span "?" at bounding box center [709, 446] width 17 height 17
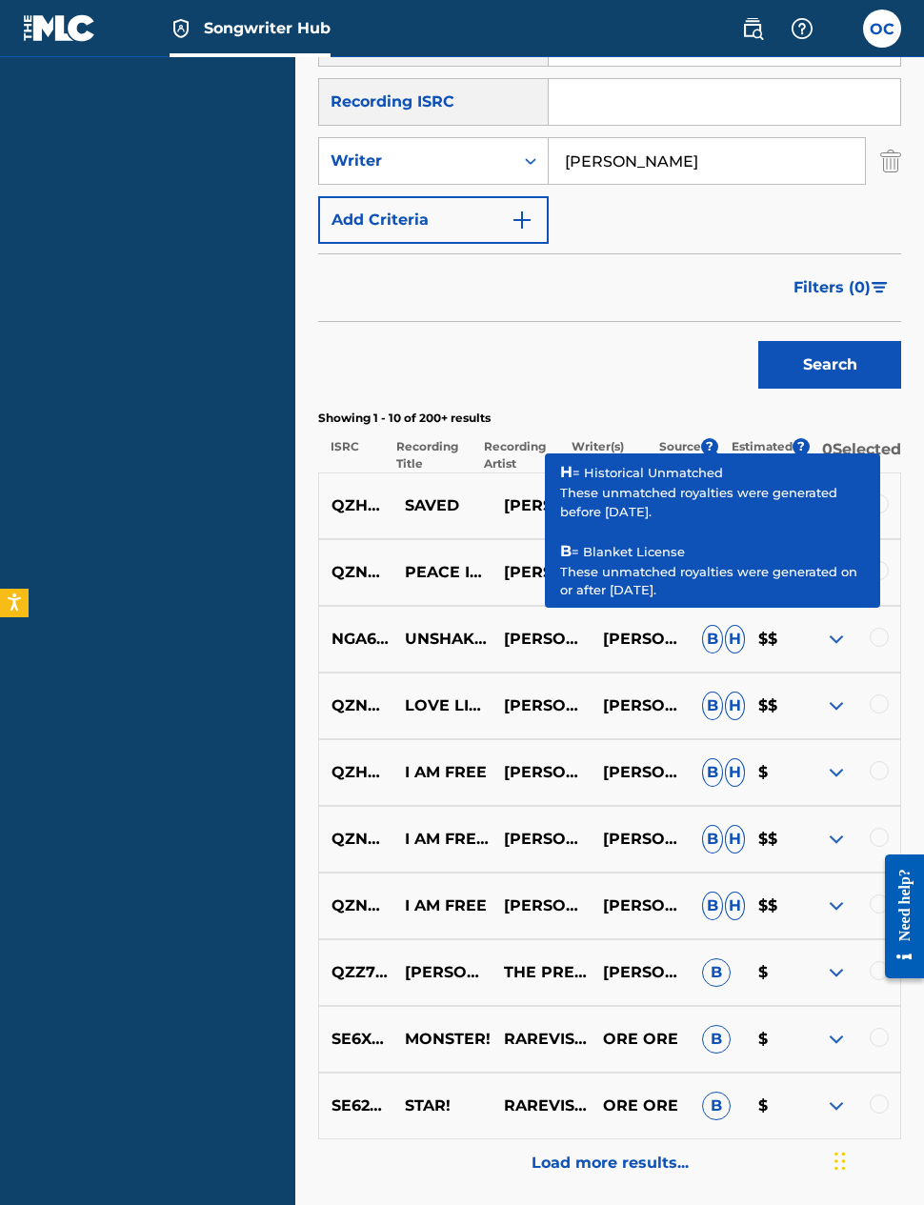
click at [705, 362] on div "Search" at bounding box center [609, 360] width 583 height 76
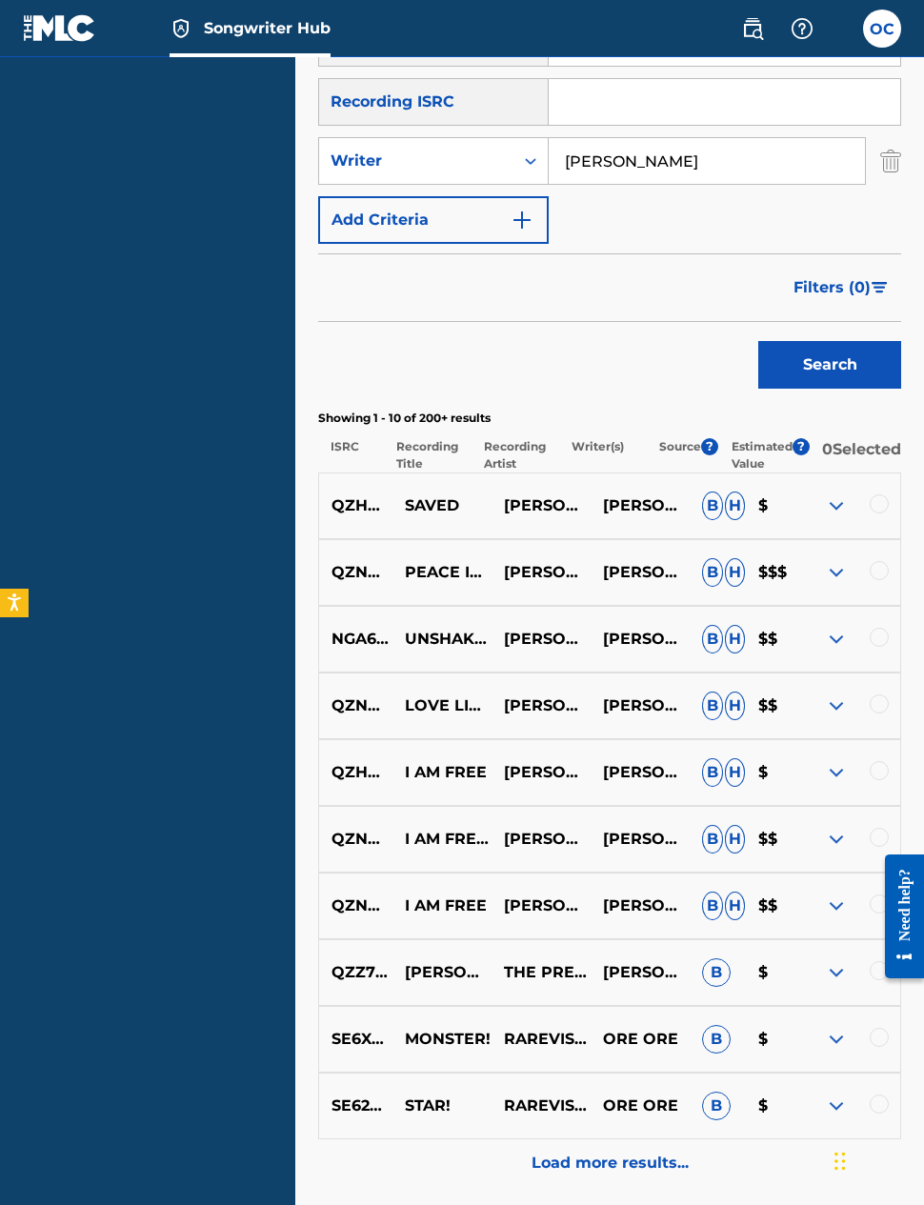
click at [825, 703] on img at bounding box center [836, 705] width 23 height 23
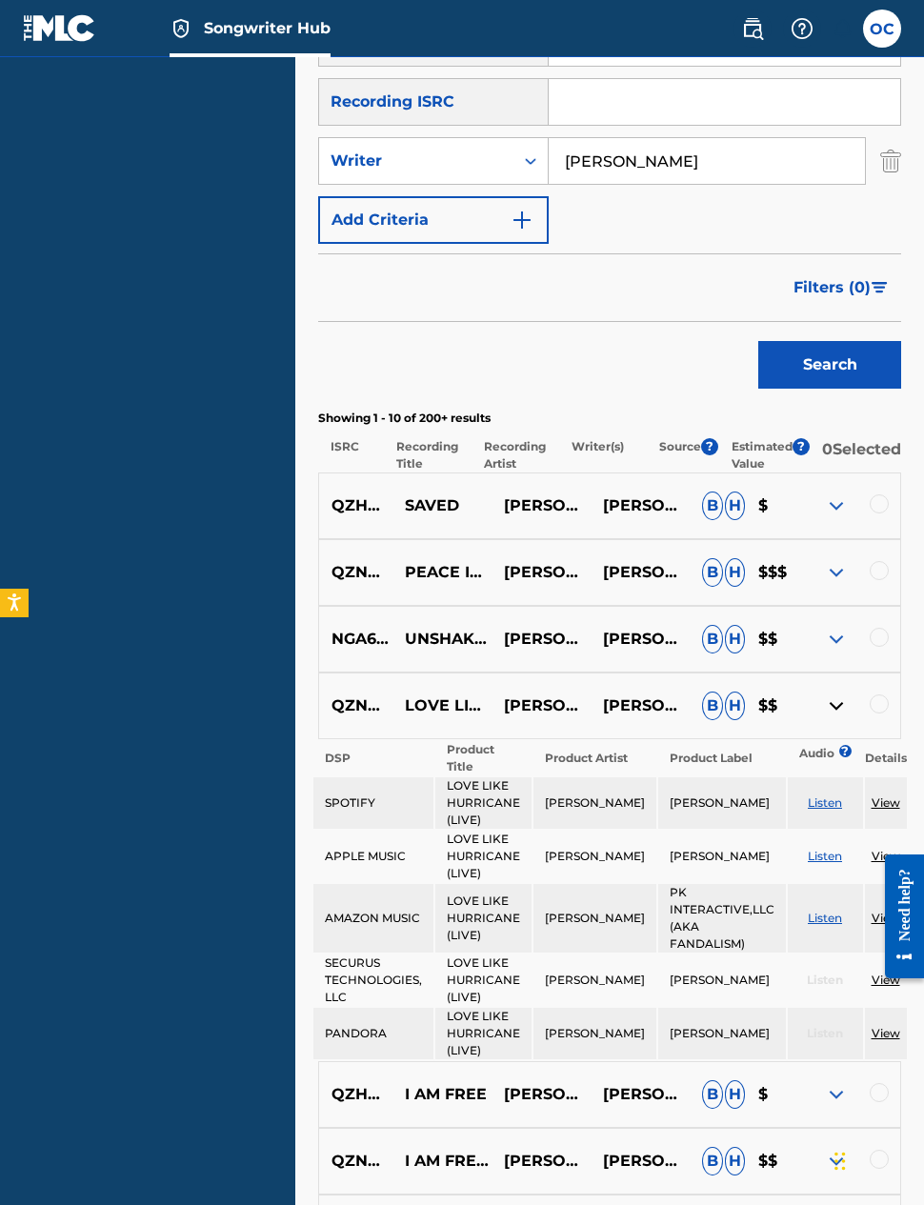
click at [826, 694] on img at bounding box center [836, 705] width 23 height 23
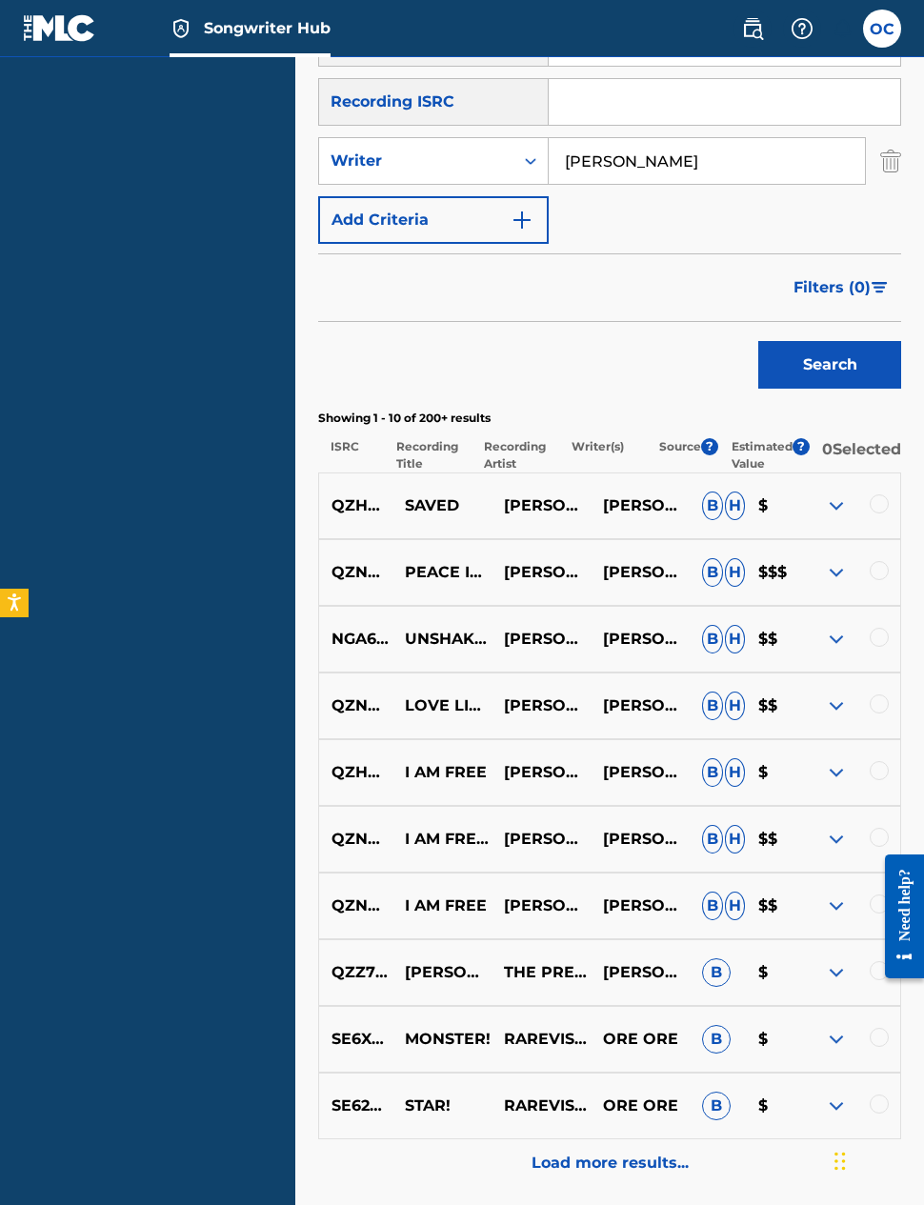
click at [830, 829] on img at bounding box center [836, 839] width 23 height 23
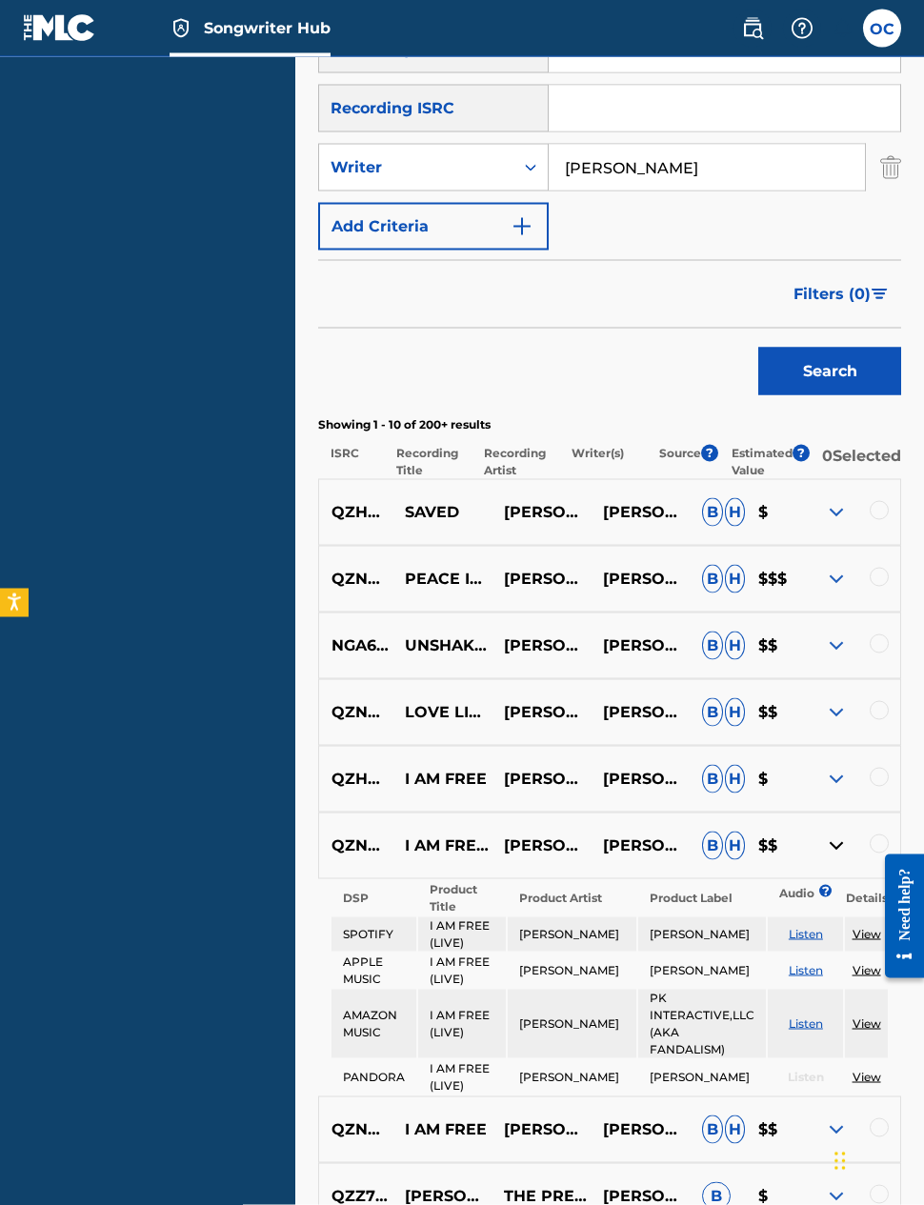
scroll to position [452, 0]
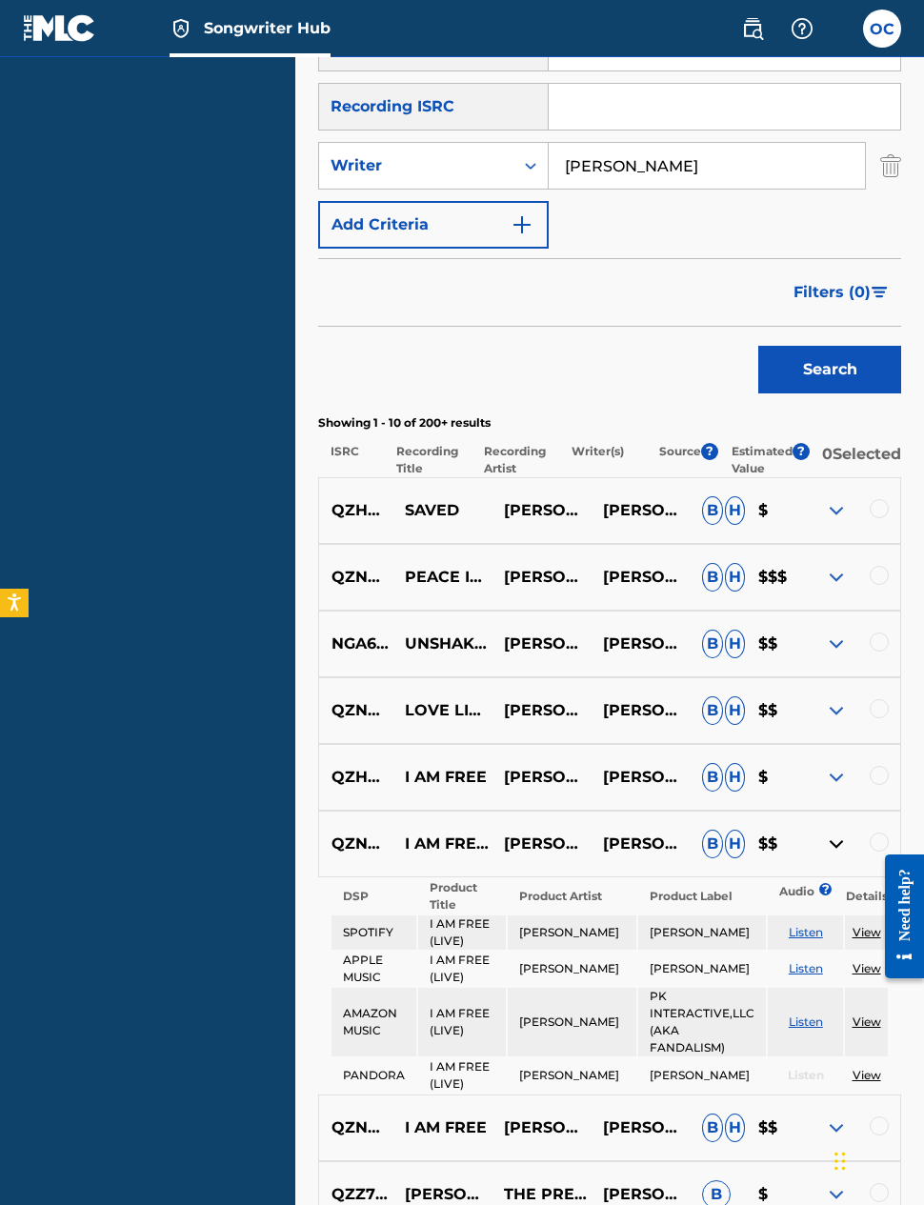
click at [871, 499] on div at bounding box center [879, 508] width 19 height 19
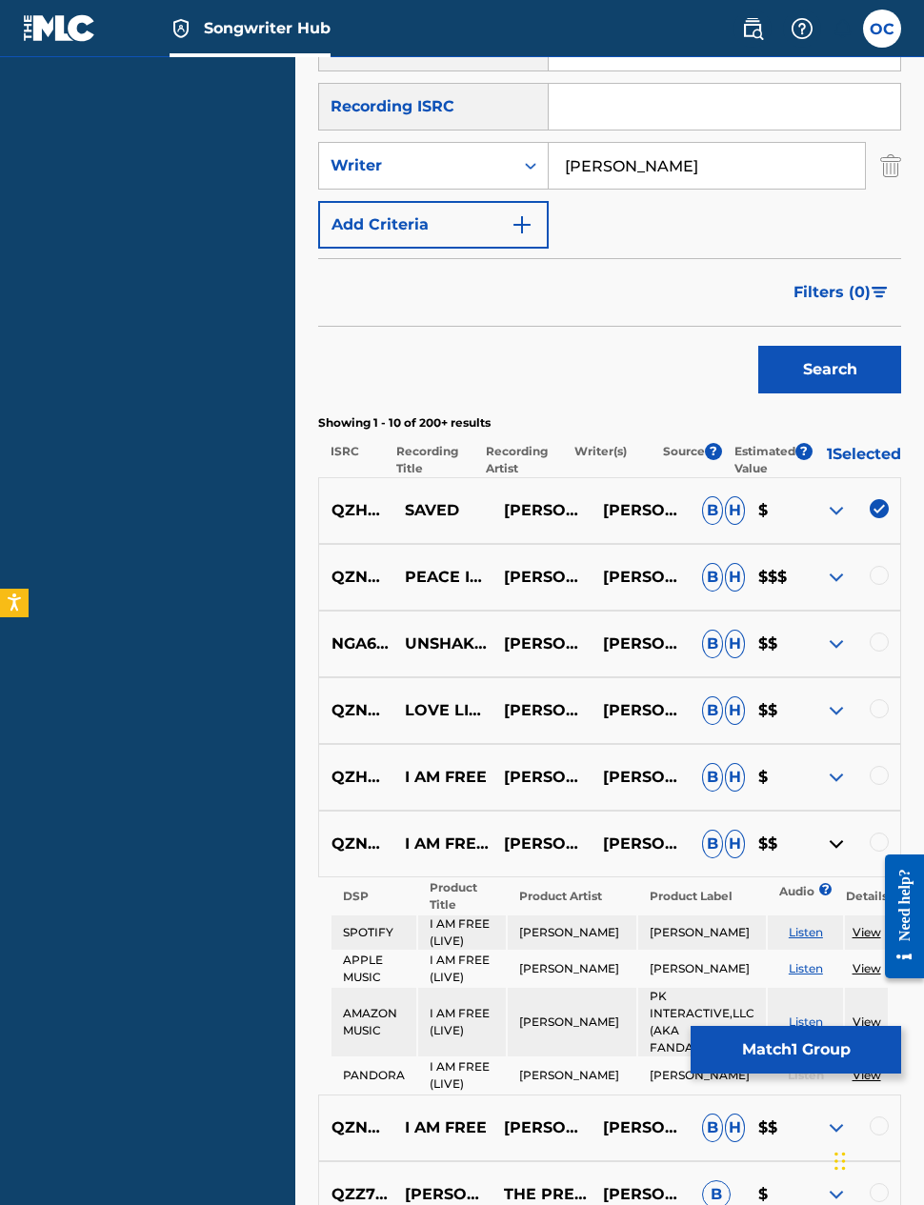
click at [885, 500] on img at bounding box center [879, 508] width 19 height 19
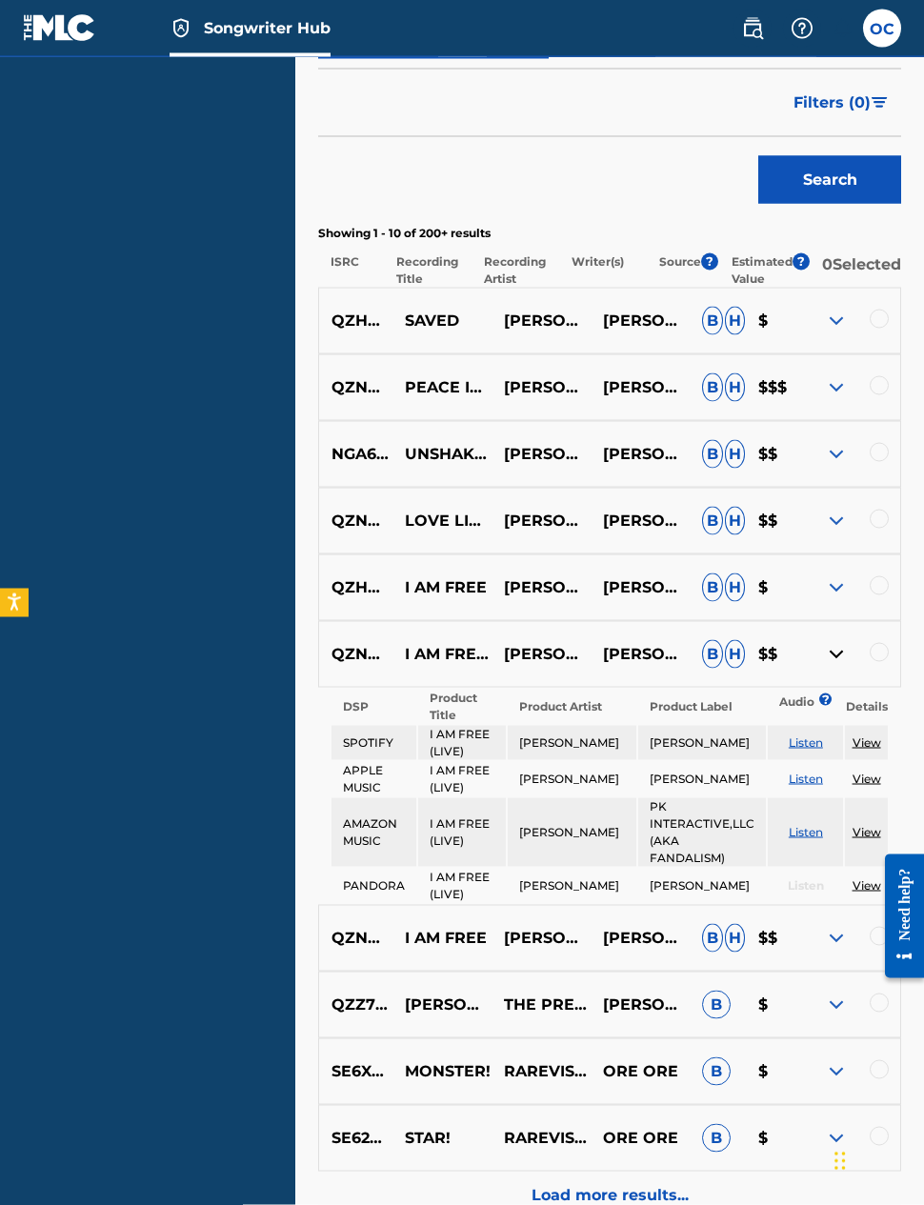
scroll to position [649, 0]
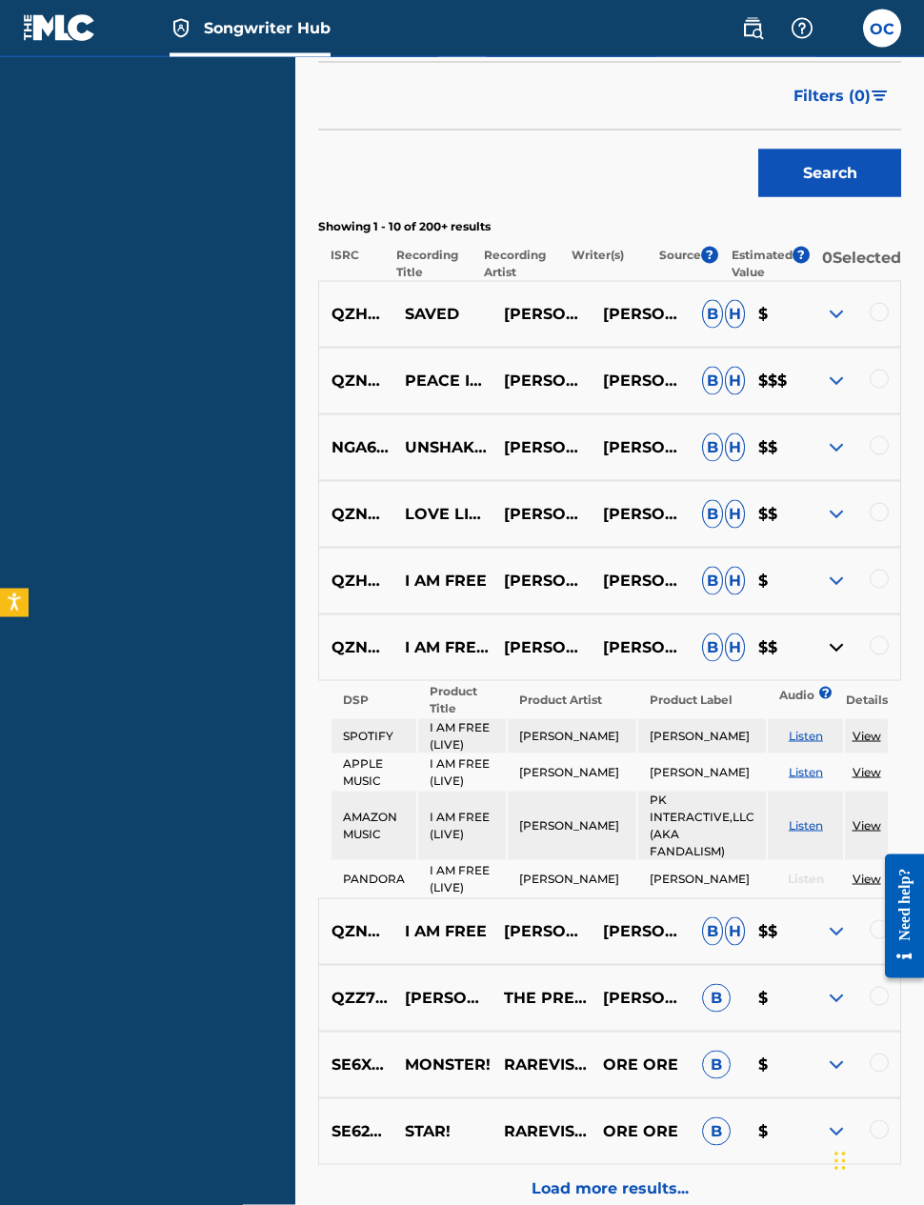
click at [840, 644] on img at bounding box center [836, 647] width 23 height 23
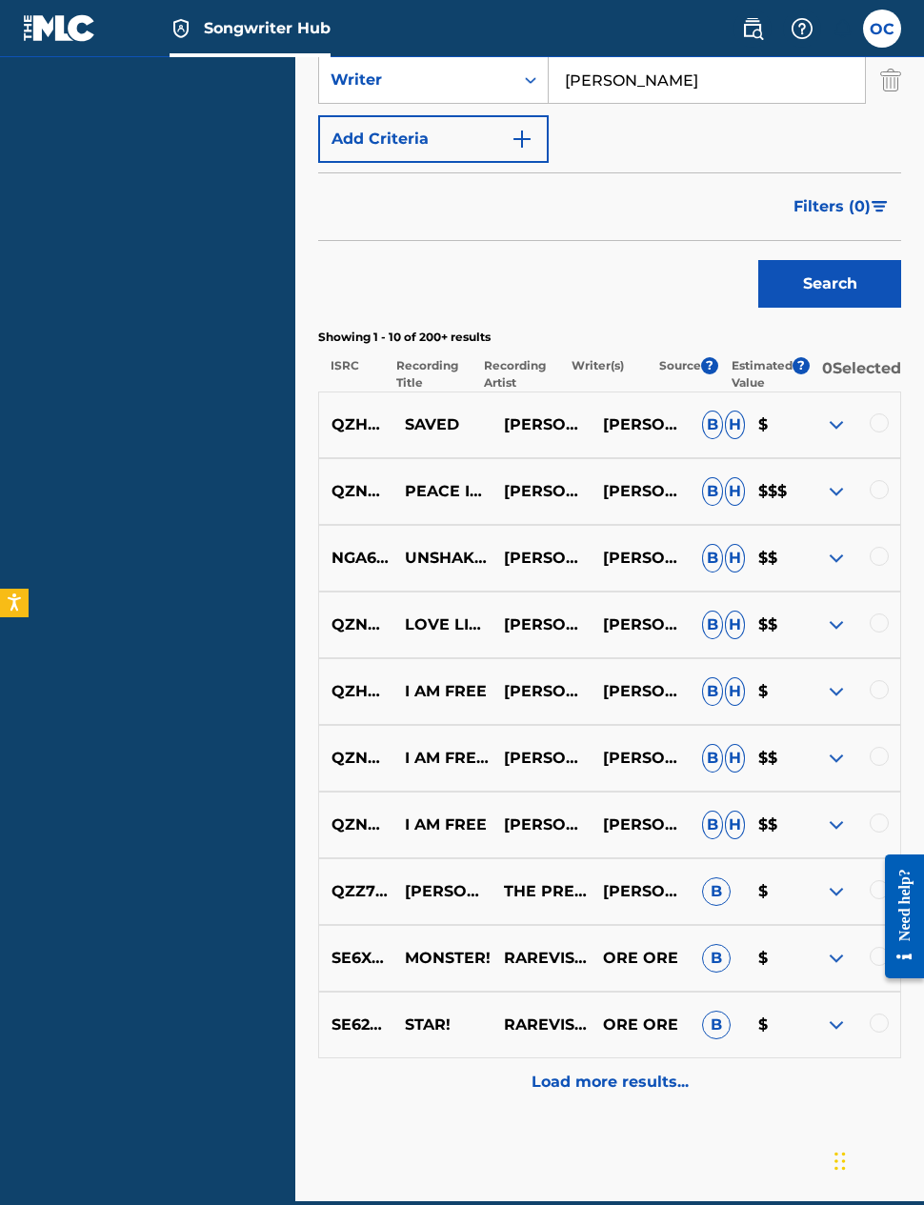
click at [840, 480] on img at bounding box center [836, 491] width 23 height 23
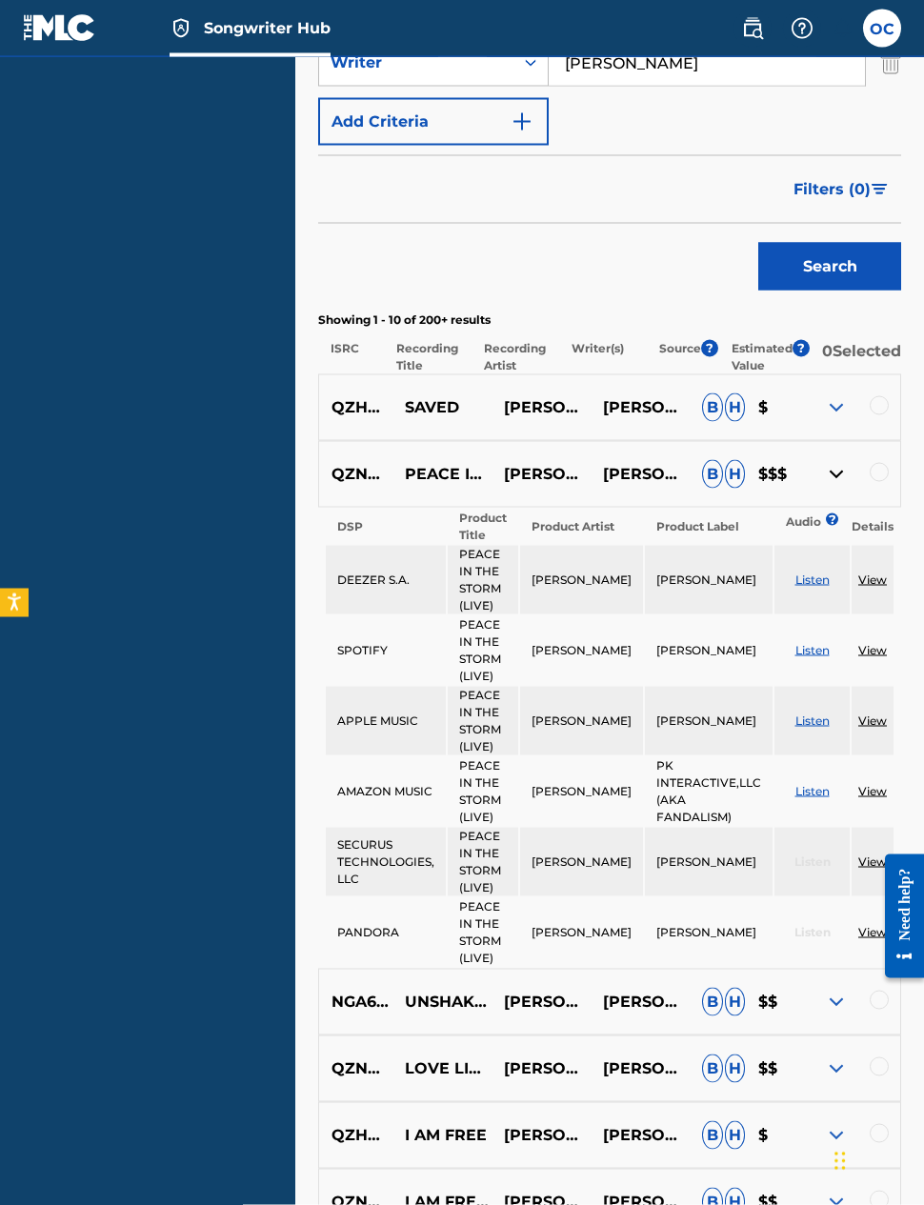
scroll to position [544, 0]
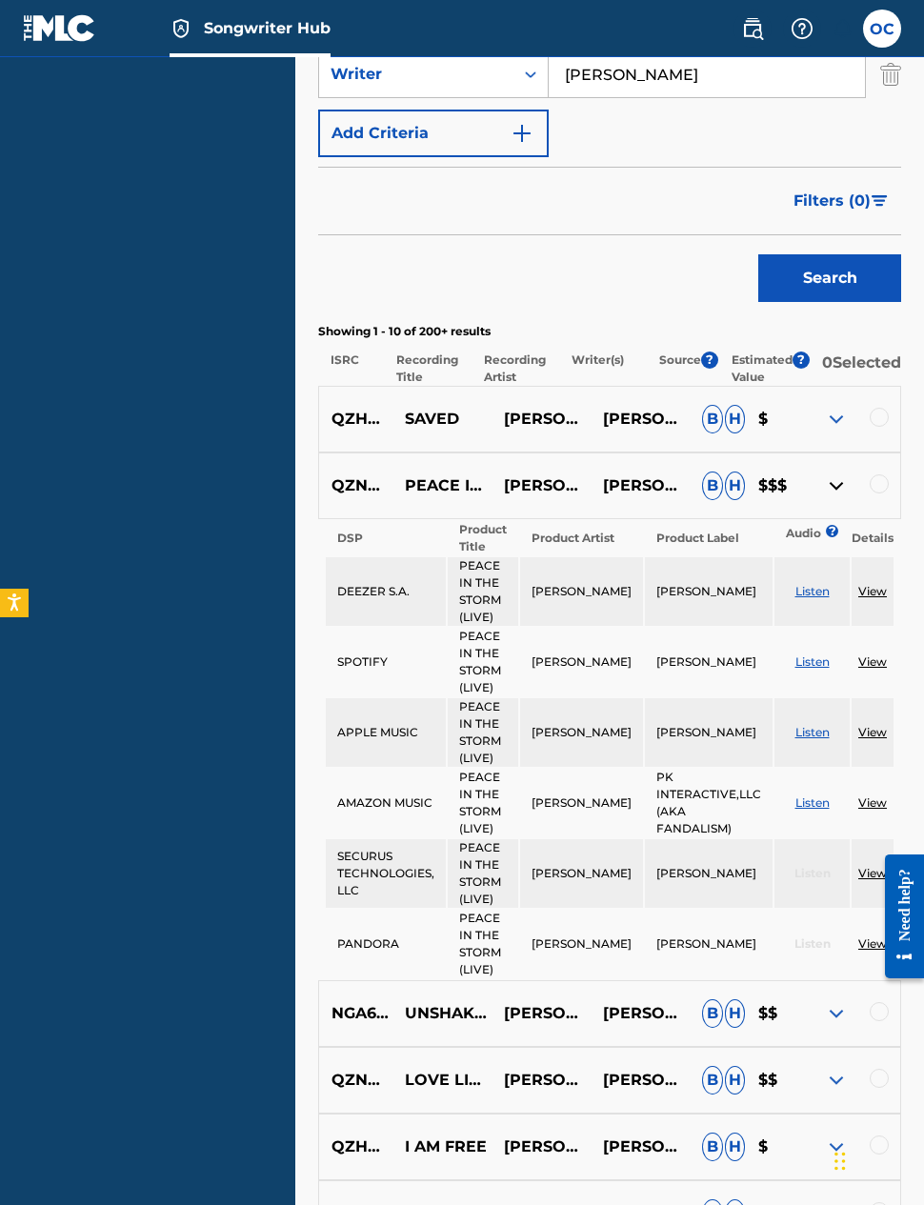
click at [833, 475] on img at bounding box center [836, 485] width 23 height 23
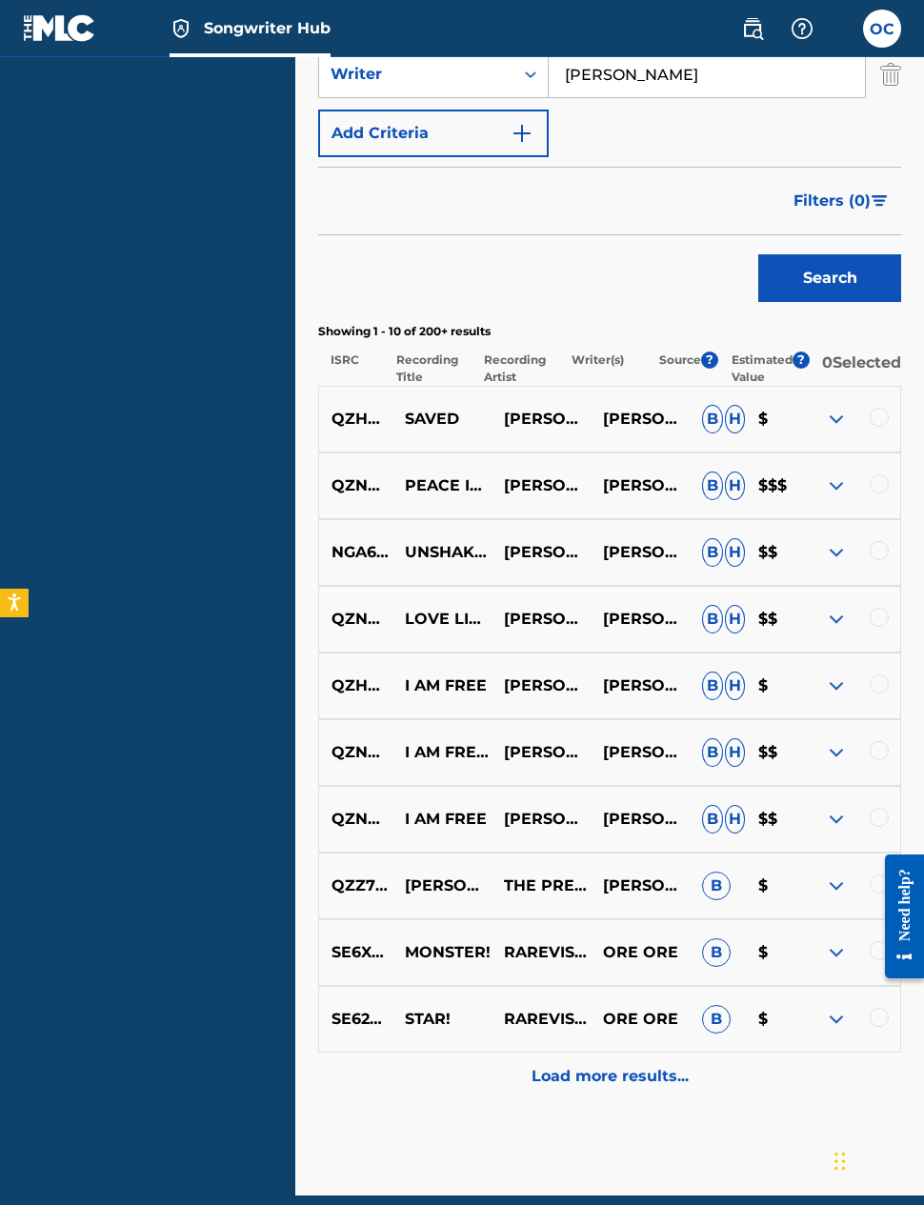
click at [830, 474] on img at bounding box center [836, 485] width 23 height 23
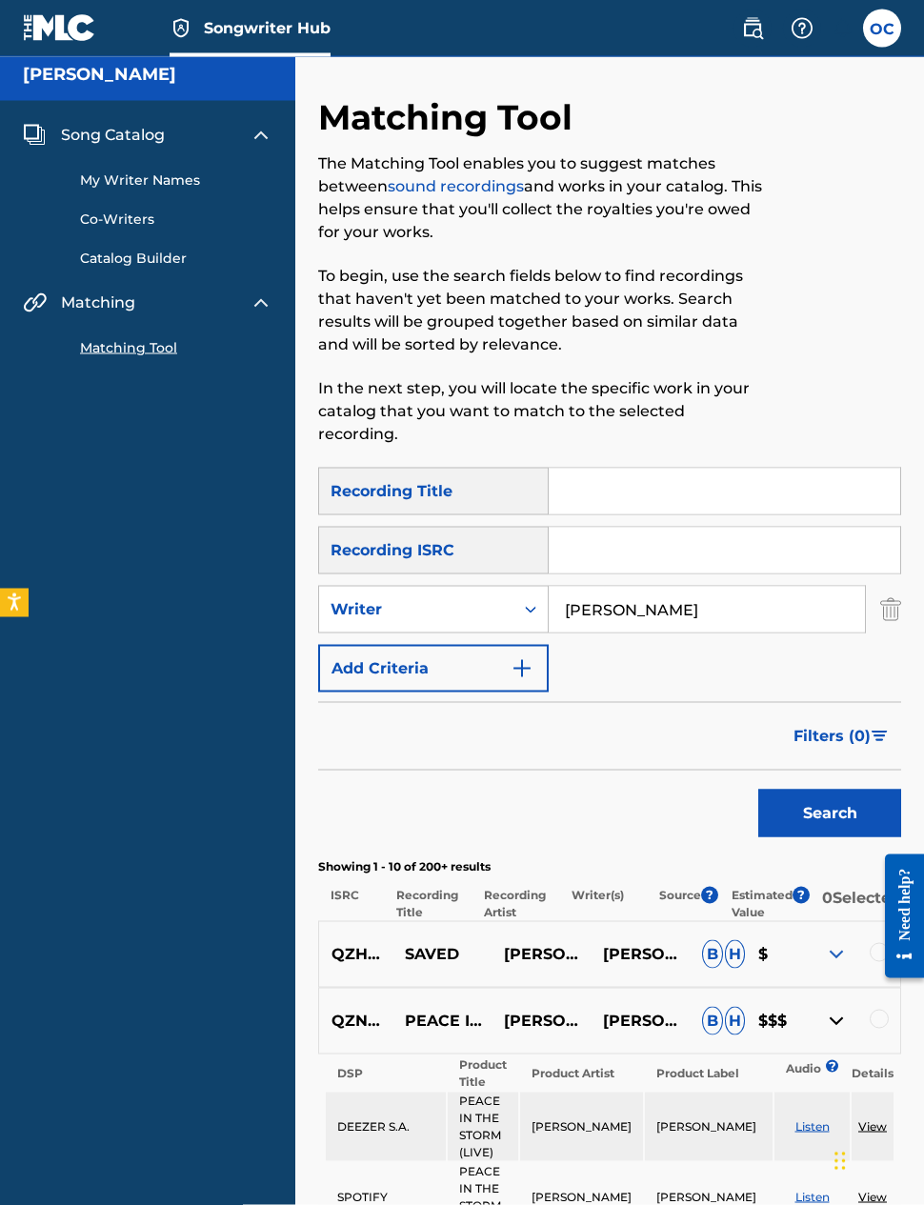
scroll to position [0, 0]
